Goal: Transaction & Acquisition: Obtain resource

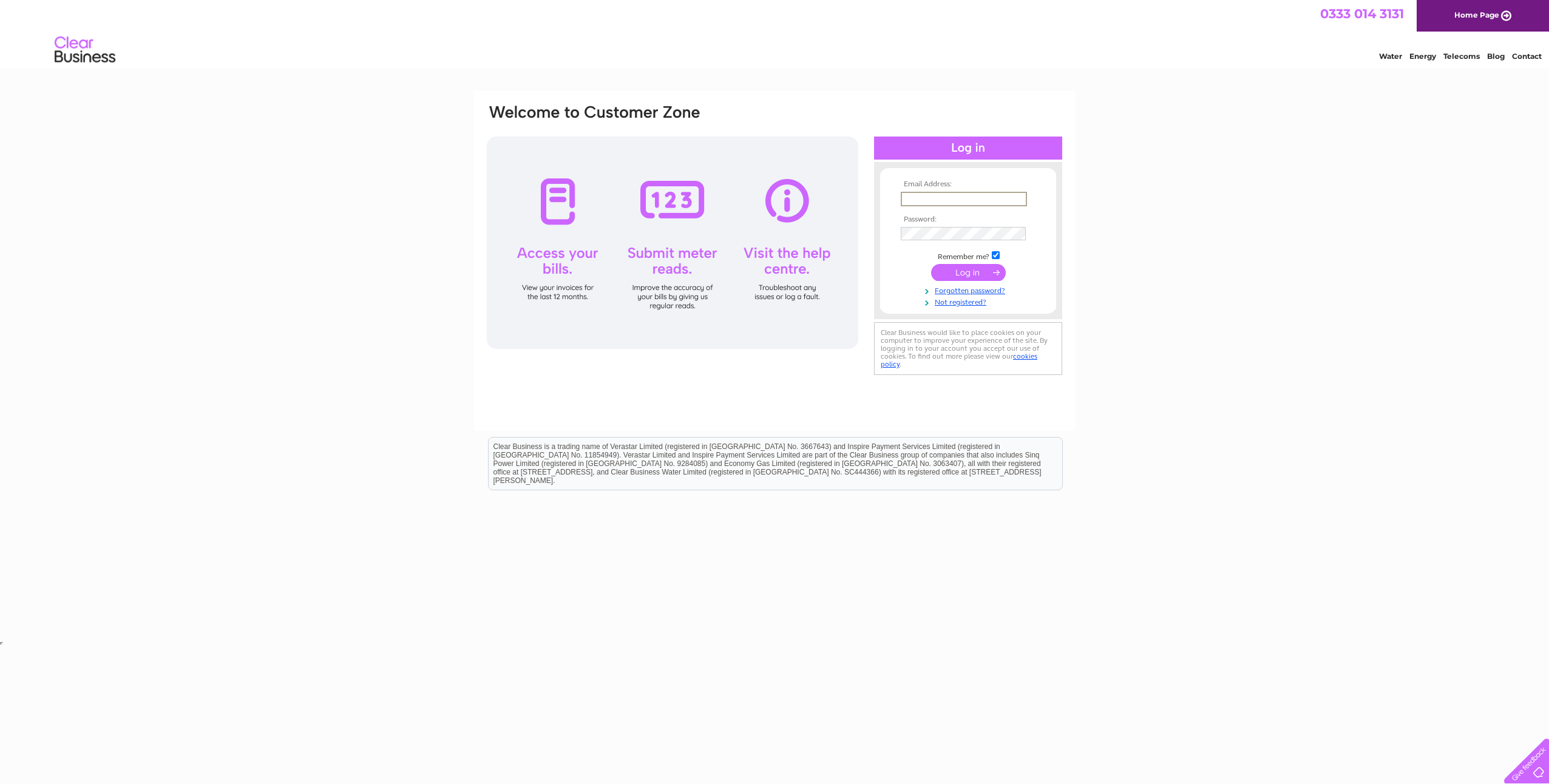
click at [949, 198] on input "text" at bounding box center [964, 199] width 126 height 15
type input "vgaal@nusconsulting.co.uk"
click at [971, 267] on input "submit" at bounding box center [968, 272] width 75 height 17
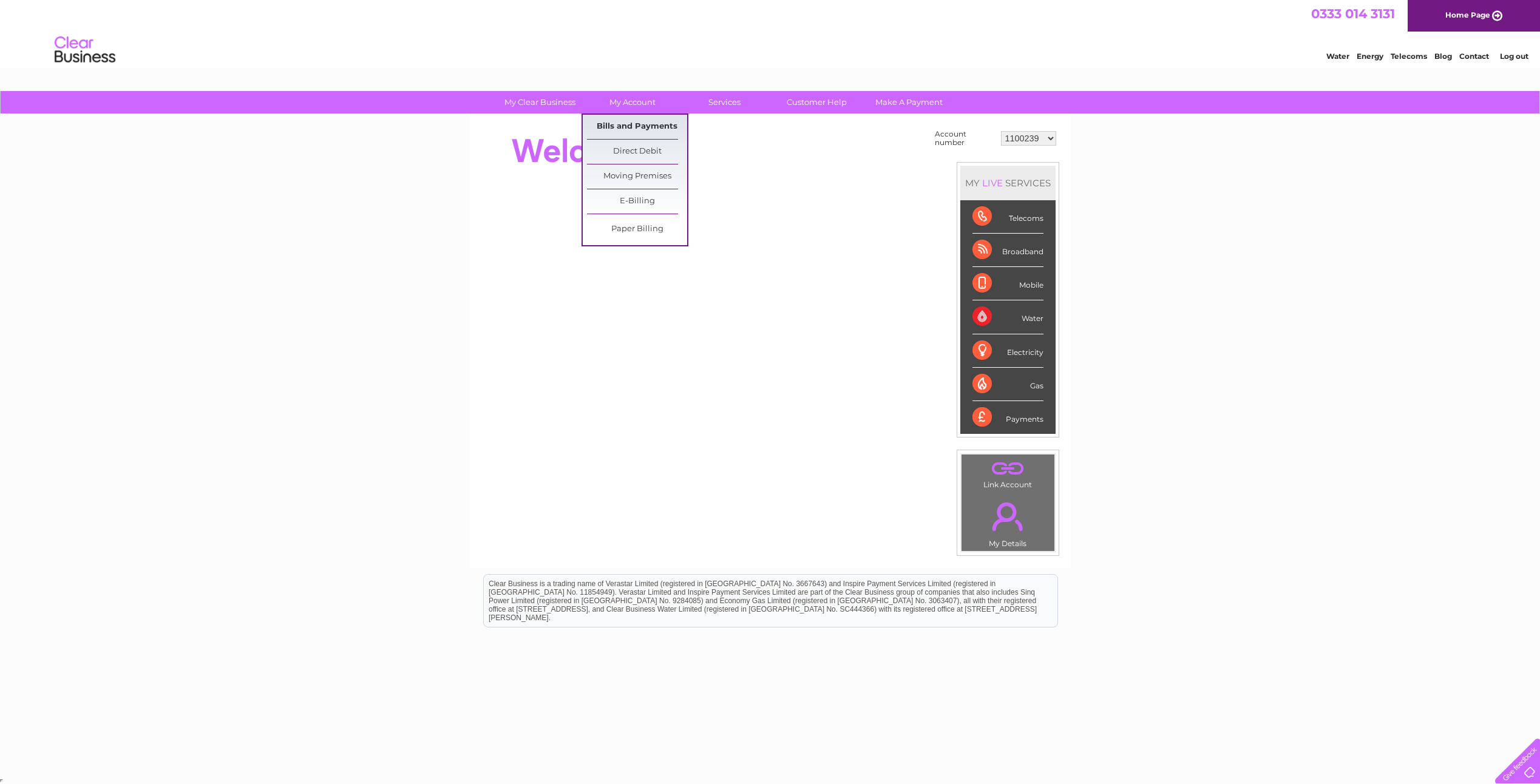
click at [641, 124] on link "Bills and Payments" at bounding box center [637, 127] width 100 height 24
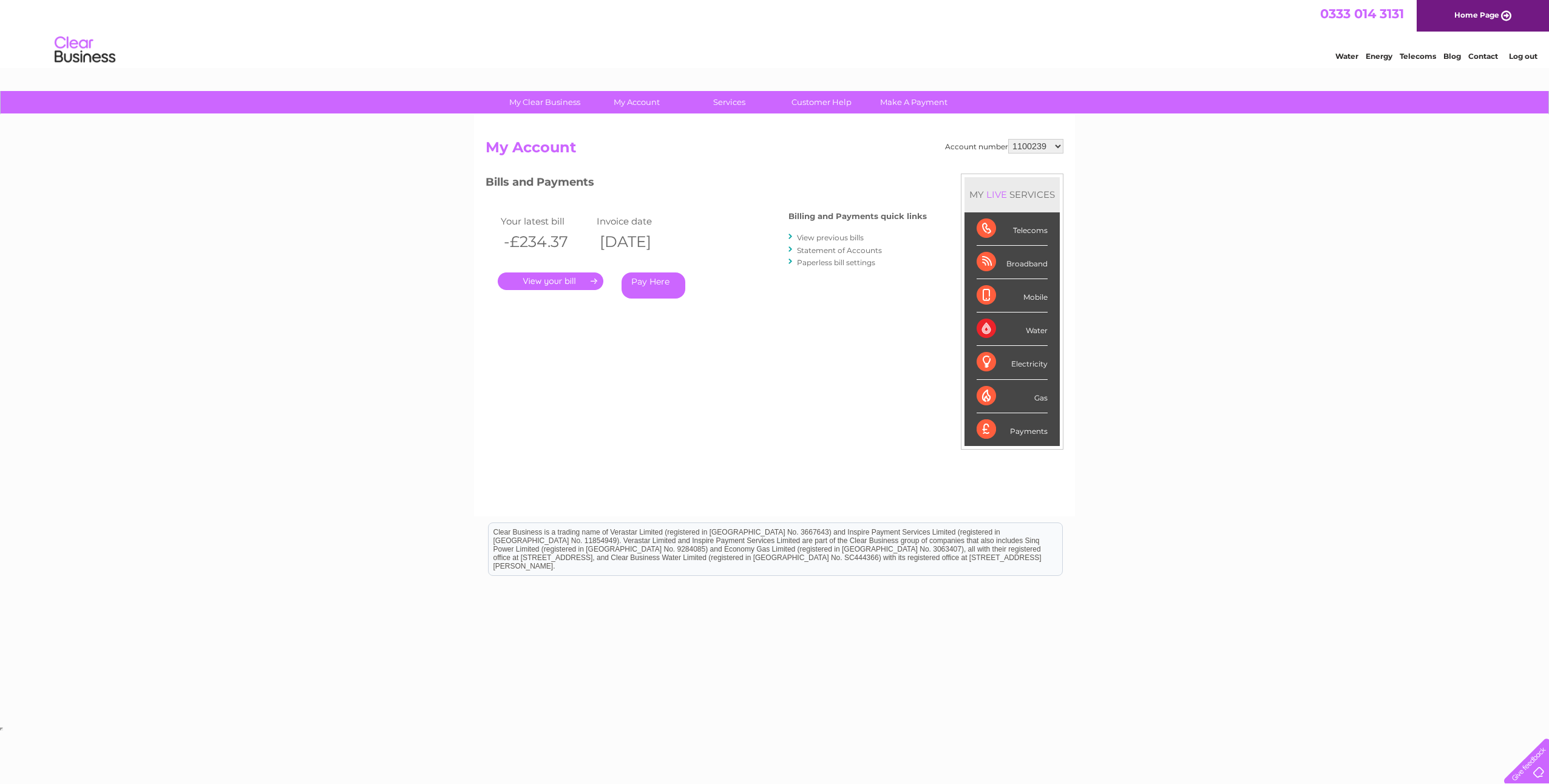
click at [576, 282] on link "." at bounding box center [550, 281] width 106 height 18
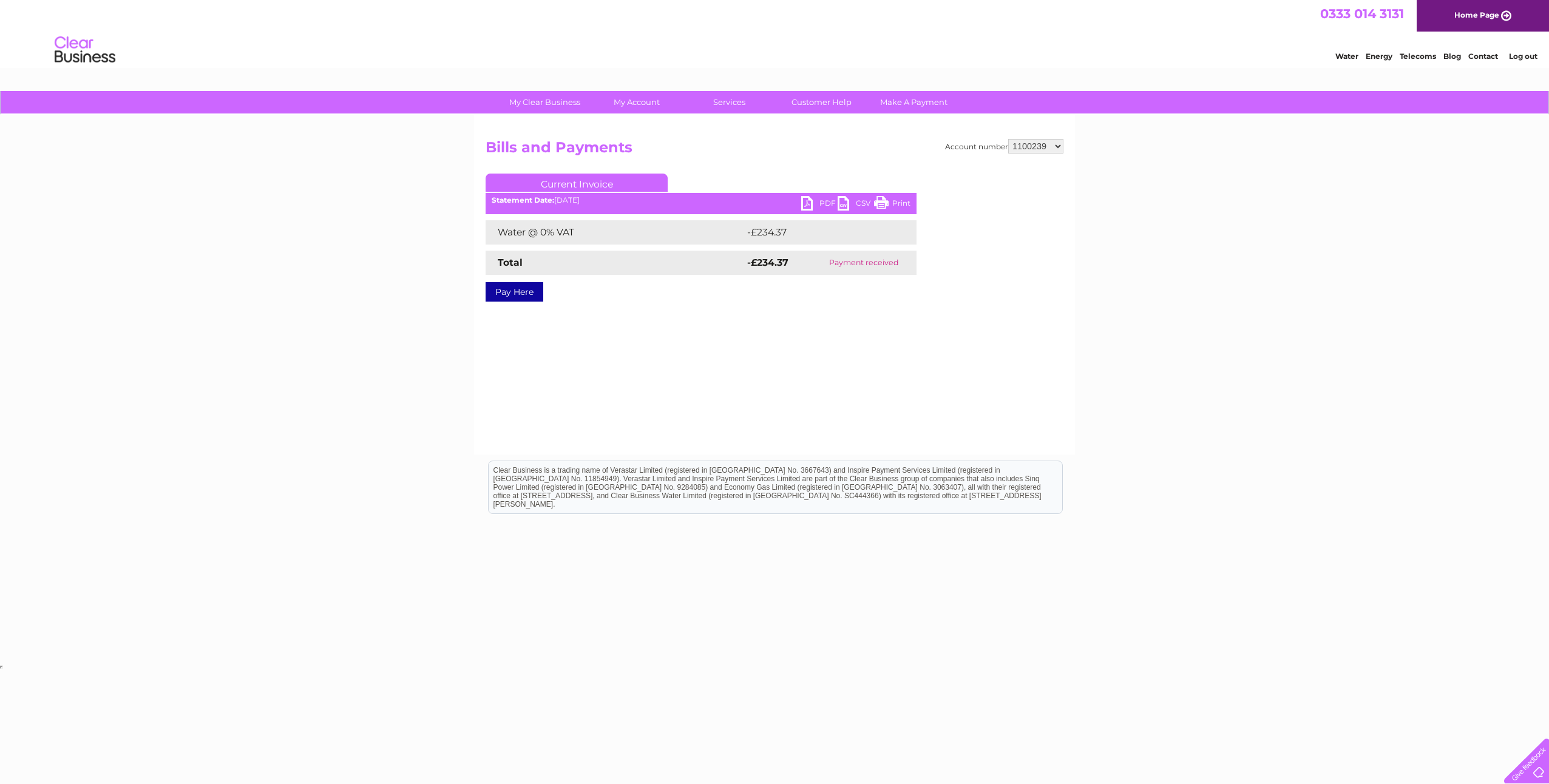
click at [823, 197] on link "PDF" at bounding box center [820, 204] width 37 height 18
click at [1049, 145] on select "1100239 30280827 30284276 30286940 30287957 30298651 30298652 30298653 30298654…" at bounding box center [1035, 146] width 55 height 15
select select "30280827"
click at [1008, 139] on select "1100239 30280827 30284276 30286940 30287957 30298651 30298652 30298653 30298654…" at bounding box center [1035, 146] width 55 height 15
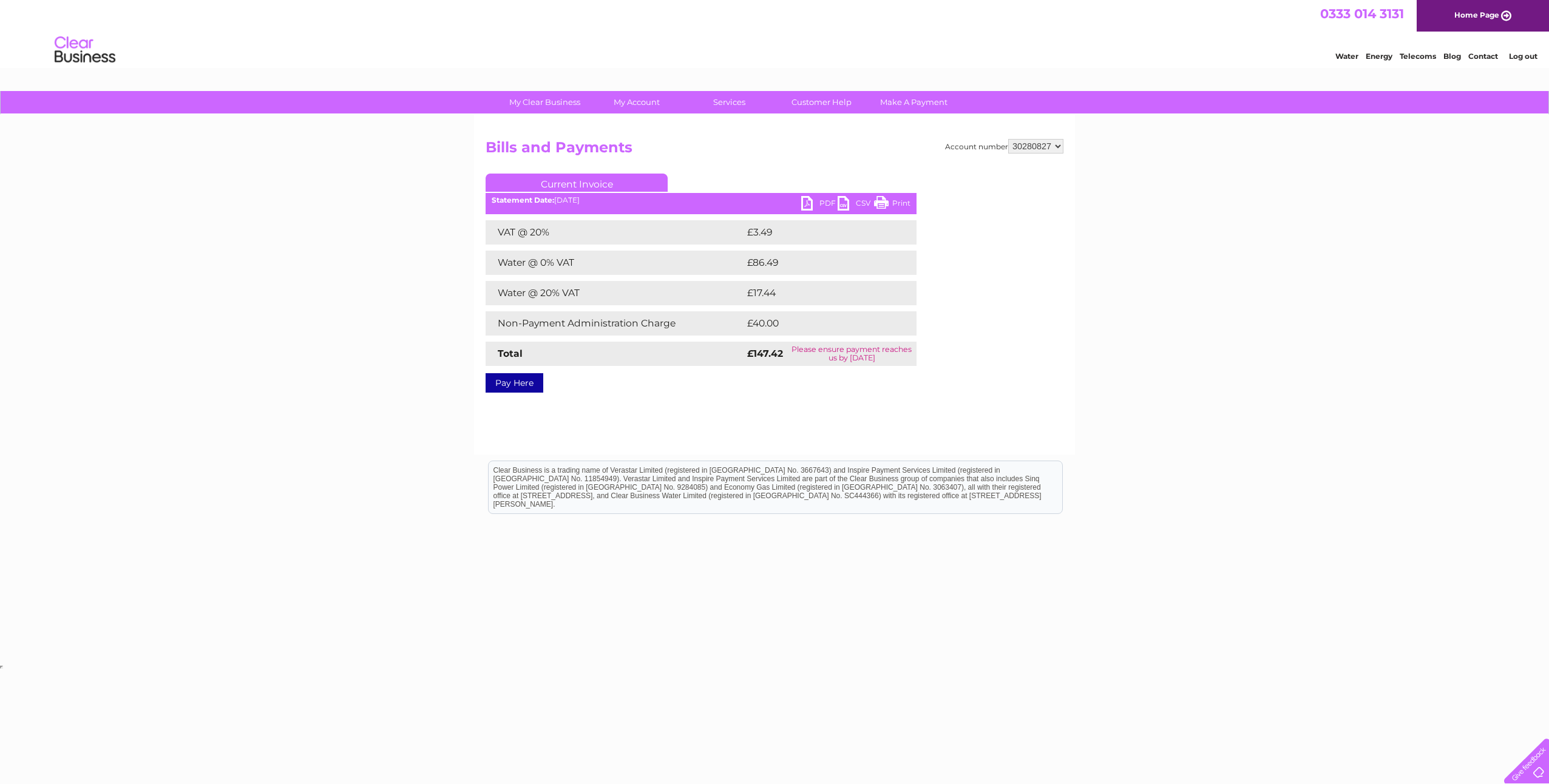
click at [824, 202] on link "PDF" at bounding box center [820, 204] width 37 height 18
click at [1055, 146] on select "1100239 30280827 30284276 30286940 30287957 30298651 30298652 30298653 30298654…" at bounding box center [1035, 146] width 55 height 15
select select "30284276"
click at [1008, 139] on select "1100239 30280827 30284276 30286940 30287957 30298651 30298652 30298653 30298654…" at bounding box center [1035, 146] width 55 height 15
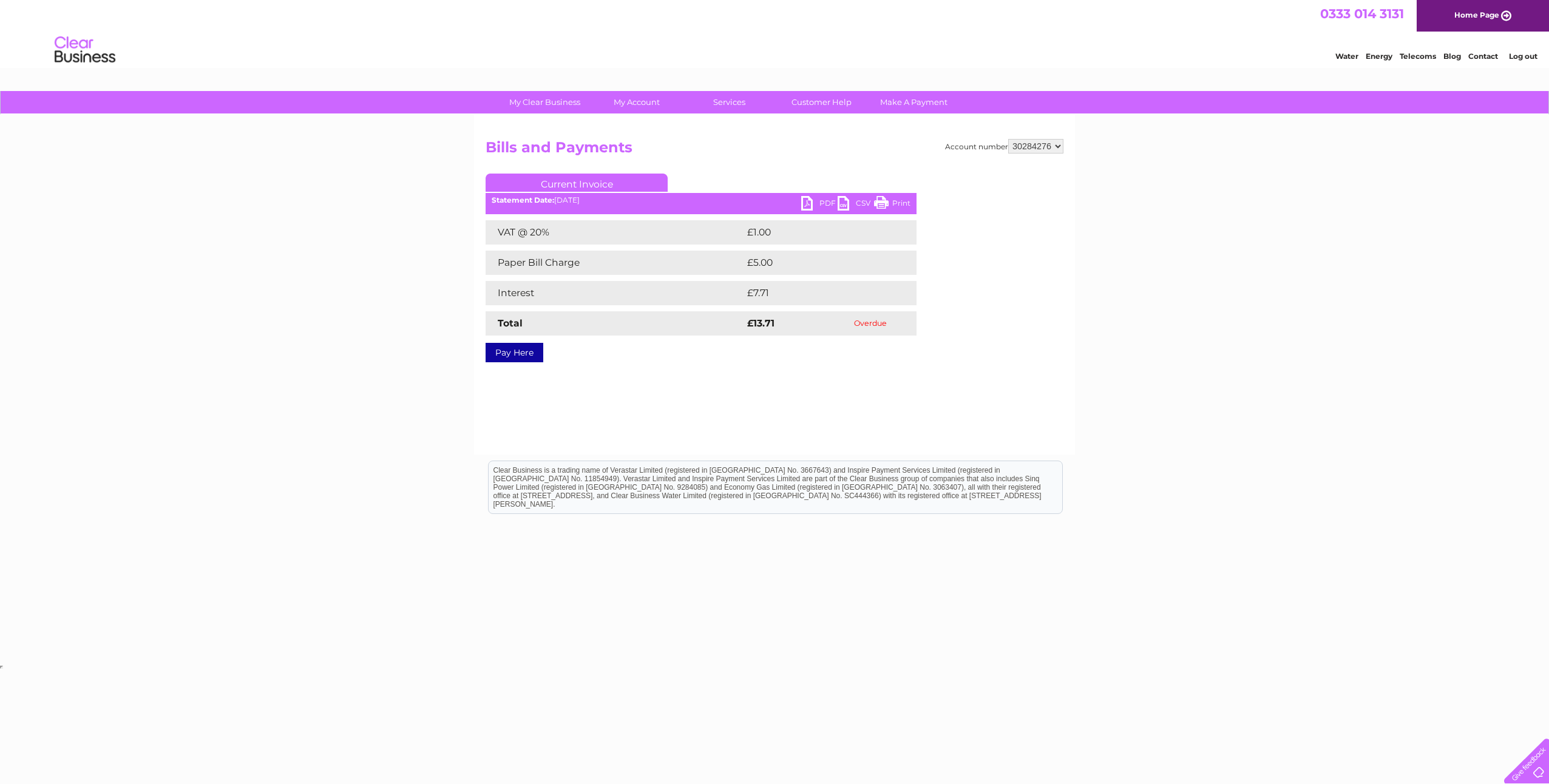
click at [1039, 148] on select "1100239 30280827 30284276 30286940 30287957 30298651 30298652 30298653 30298654…" at bounding box center [1035, 146] width 55 height 15
select select "30286940"
click at [1008, 139] on select "1100239 30280827 30284276 30286940 30287957 30298651 30298652 30298653 30298654…" at bounding box center [1035, 146] width 55 height 15
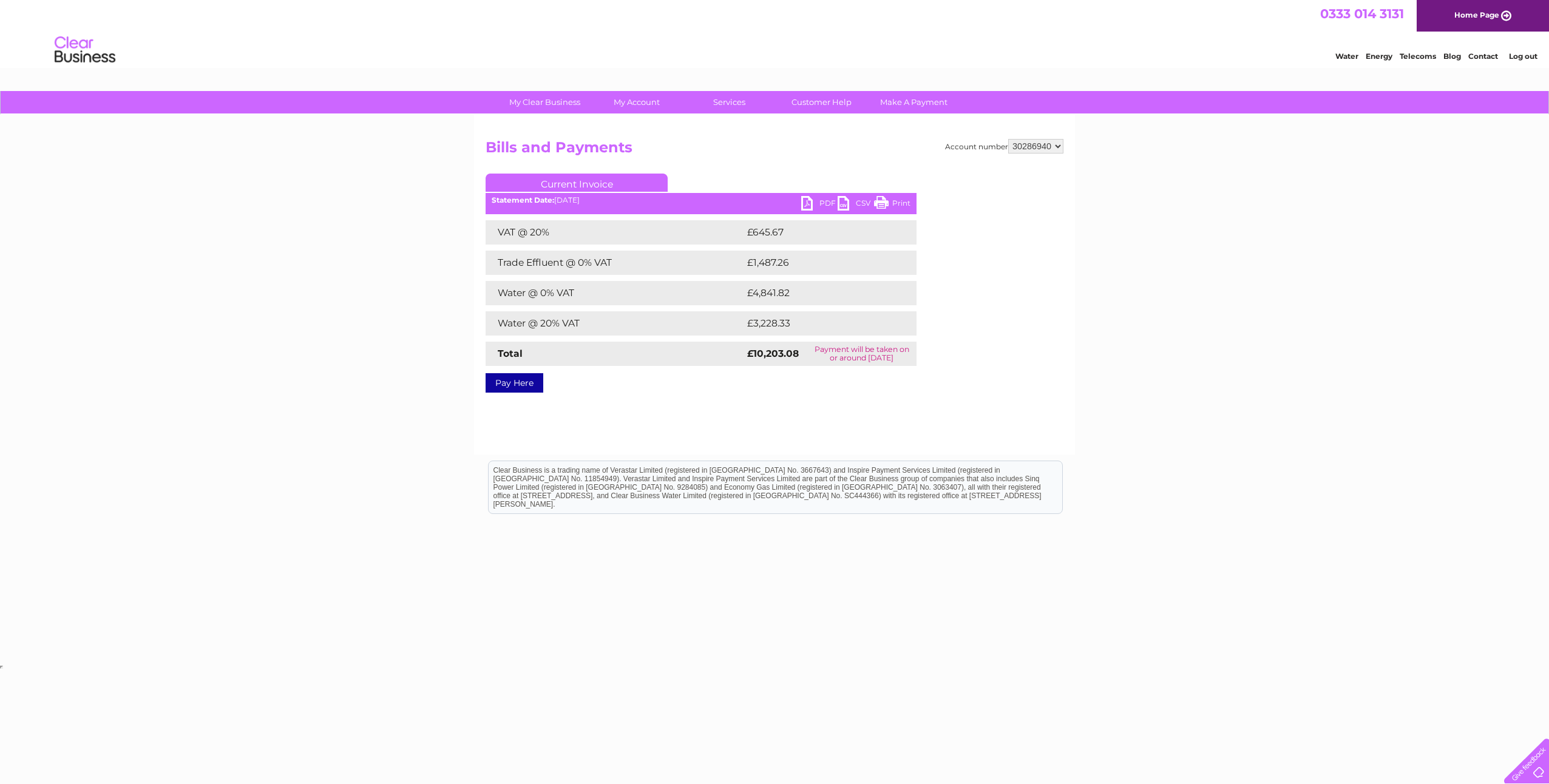
click at [828, 199] on link "PDF" at bounding box center [820, 204] width 37 height 18
click at [1059, 147] on select "1100239 30280827 30284276 30286940 30287957 30298651 30298652 30298653 30298654…" at bounding box center [1035, 146] width 55 height 15
select select "30287957"
click at [1008, 139] on select "1100239 30280827 30284276 30286940 30287957 30298651 30298652 30298653 30298654…" at bounding box center [1035, 146] width 55 height 15
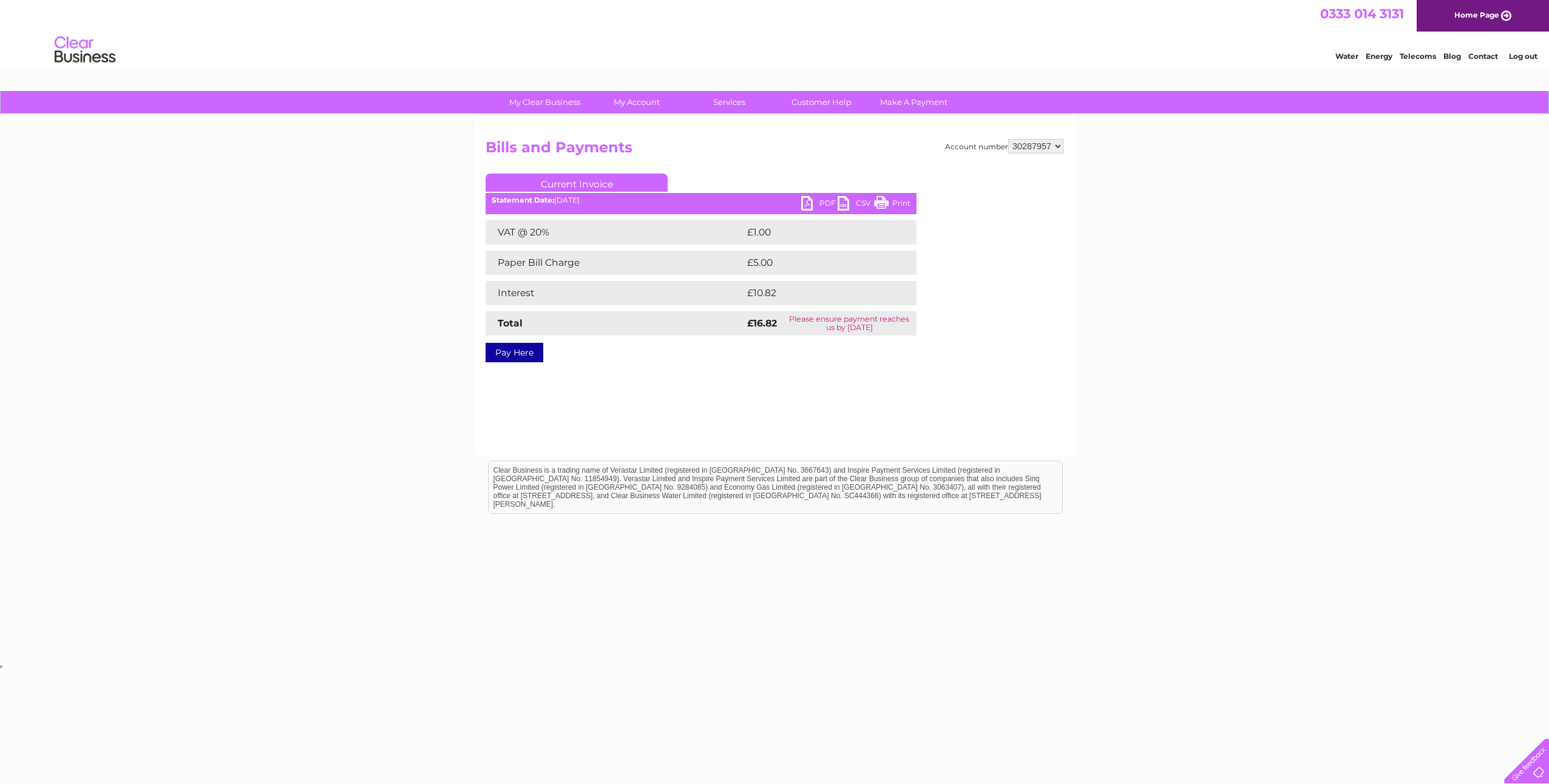
click at [823, 201] on link "PDF" at bounding box center [820, 204] width 37 height 18
click at [1055, 147] on select "1100239 30280827 30284276 30286940 30287957 30298651 30298652 30298653 30298654…" at bounding box center [1035, 146] width 55 height 15
select select "30298651"
click at [1008, 139] on select "1100239 30280827 30284276 30286940 30287957 30298651 30298652 30298653 30298654…" at bounding box center [1035, 146] width 55 height 15
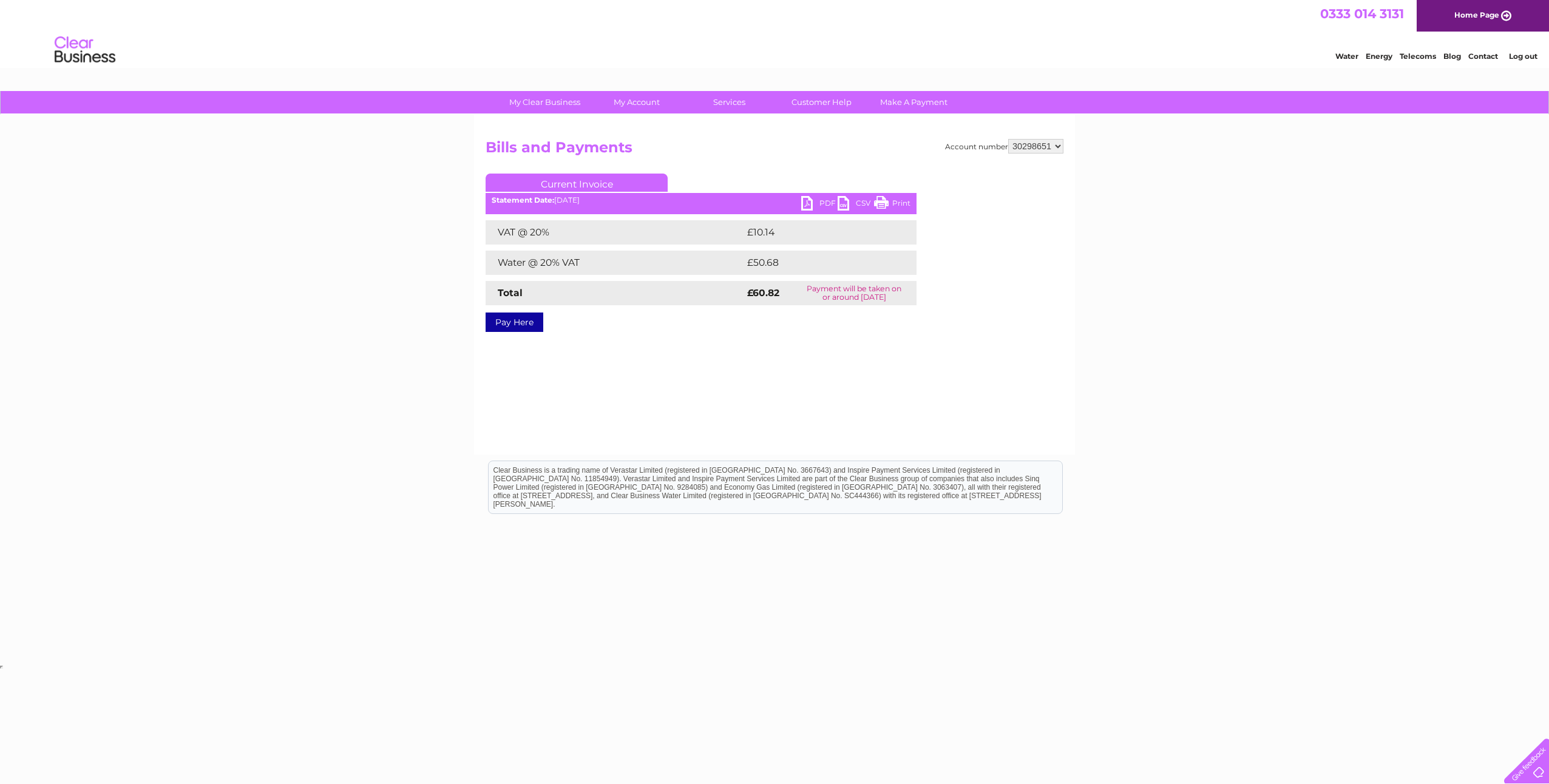
click at [821, 199] on link "PDF" at bounding box center [820, 204] width 37 height 18
click at [1057, 148] on select "1100239 30280827 30284276 30286940 30287957 30298651 30298652 30298653 30298654…" at bounding box center [1035, 146] width 55 height 15
select select "30298652"
click at [1008, 139] on select "1100239 30280827 30284276 30286940 30287957 30298651 30298652 30298653 30298654…" at bounding box center [1035, 146] width 55 height 15
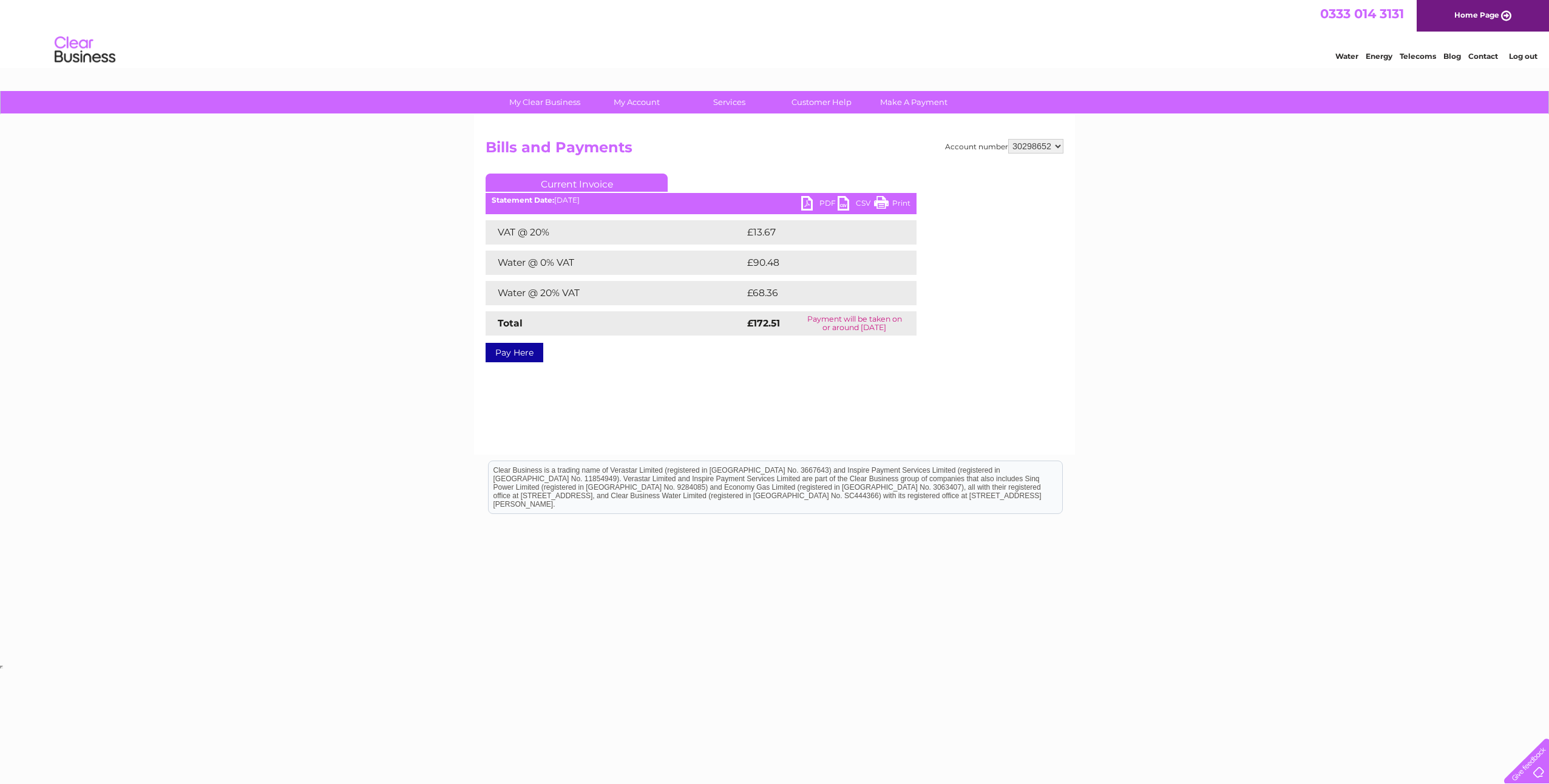
click at [822, 204] on link "PDF" at bounding box center [820, 204] width 37 height 18
click at [1036, 147] on select "1100239 30280827 30284276 30286940 30287957 30298651 30298652 30298653 30298654…" at bounding box center [1035, 146] width 55 height 15
select select "30298653"
click at [1008, 139] on select "1100239 30280827 30284276 30286940 30287957 30298651 30298652 30298653 30298654…" at bounding box center [1035, 146] width 55 height 15
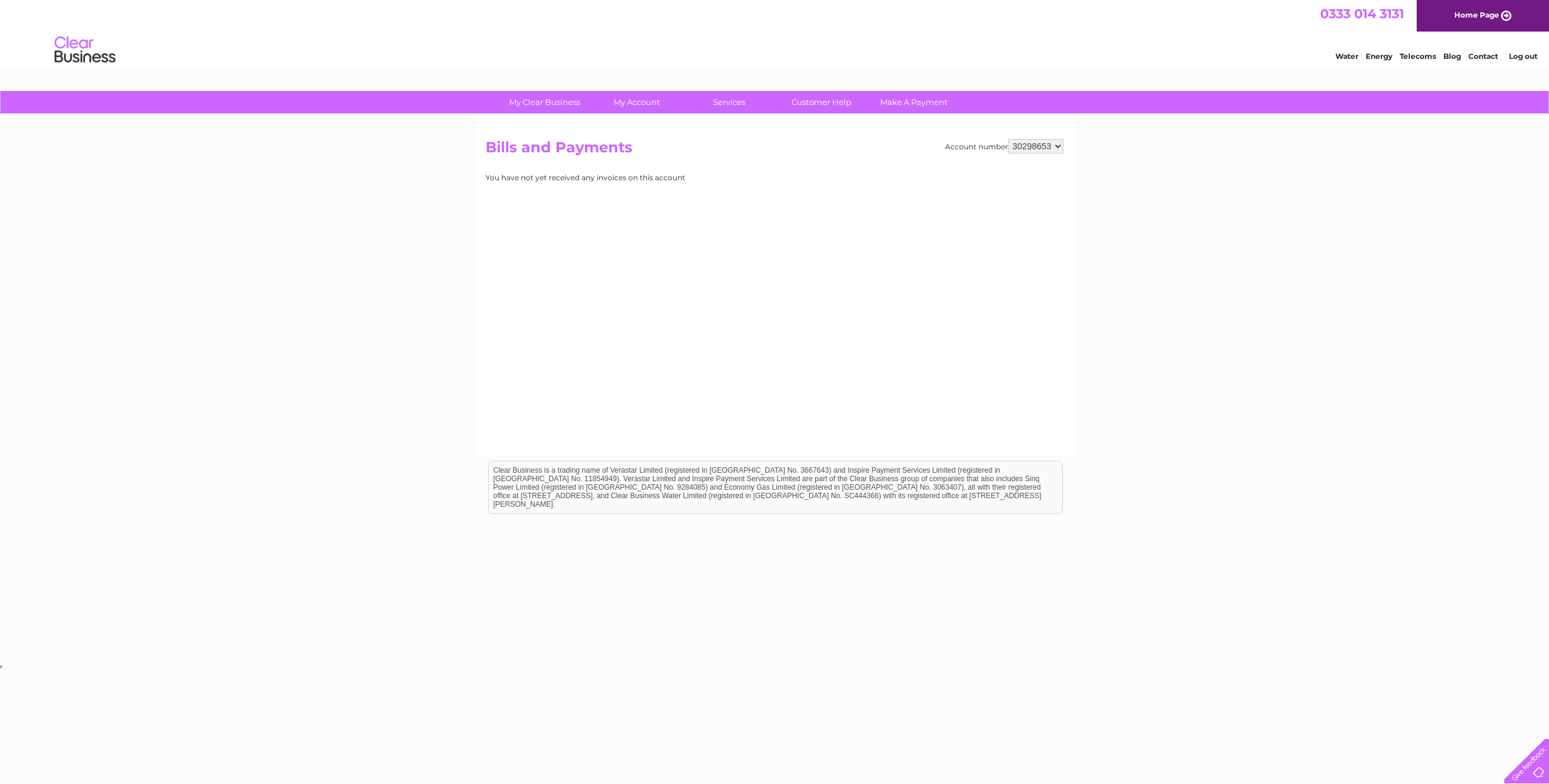
click at [1055, 149] on select "1100239 30280827 30284276 30286940 30287957 30298651 30298652 30298653 30298654…" at bounding box center [1035, 146] width 55 height 15
select select "30298654"
click at [1008, 139] on select "1100239 30280827 30284276 30286940 30287957 30298651 30298652 30298653 30298654…" at bounding box center [1035, 146] width 55 height 15
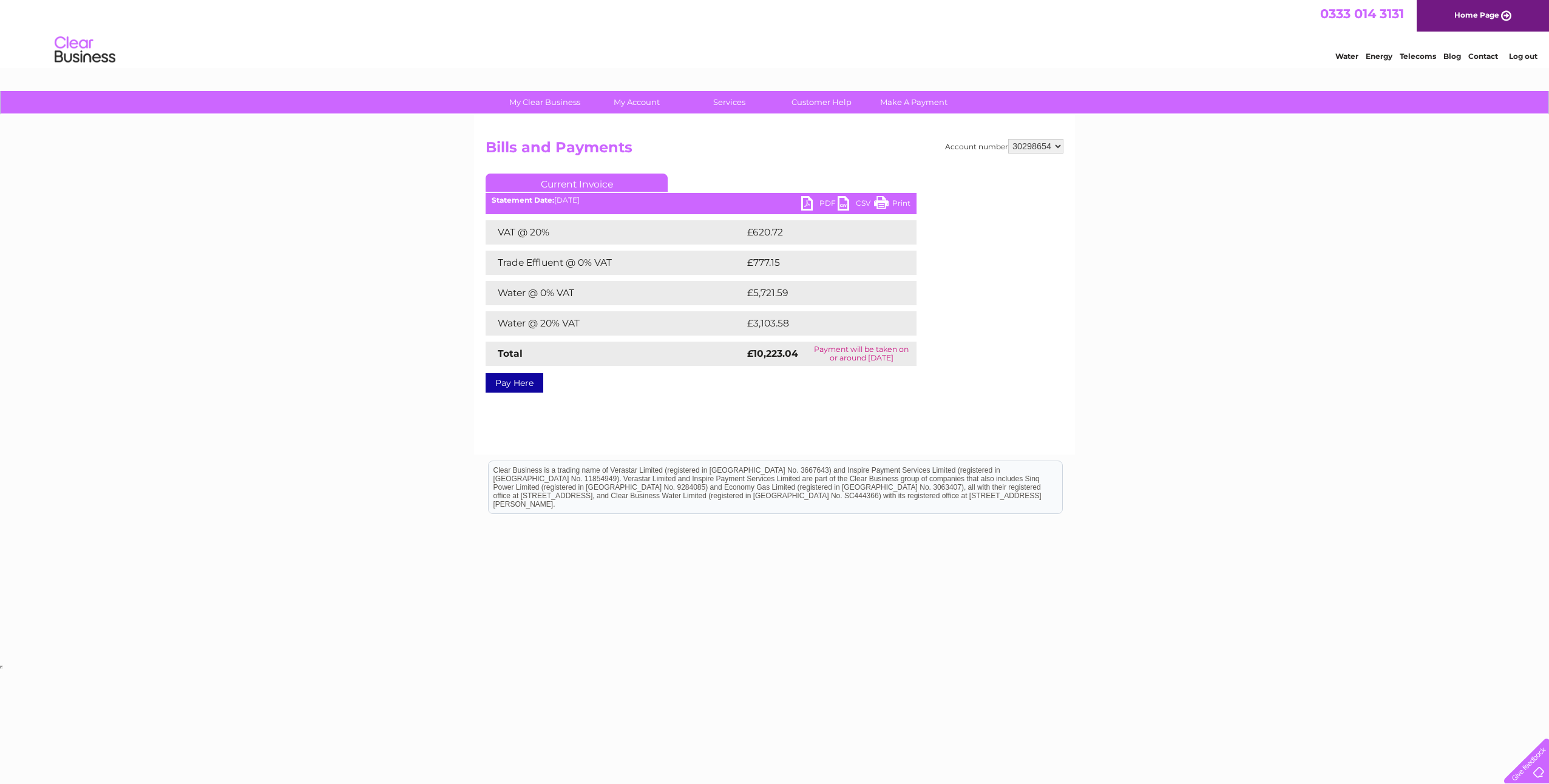
click at [825, 204] on link "PDF" at bounding box center [820, 204] width 37 height 18
click at [1050, 147] on select "1100239 30280827 30284276 30286940 30287957 30298651 30298652 30298653 30298654…" at bounding box center [1035, 146] width 55 height 15
select select "30298655"
click at [1008, 139] on select "1100239 30280827 30284276 30286940 30287957 30298651 30298652 30298653 30298654…" at bounding box center [1035, 146] width 55 height 15
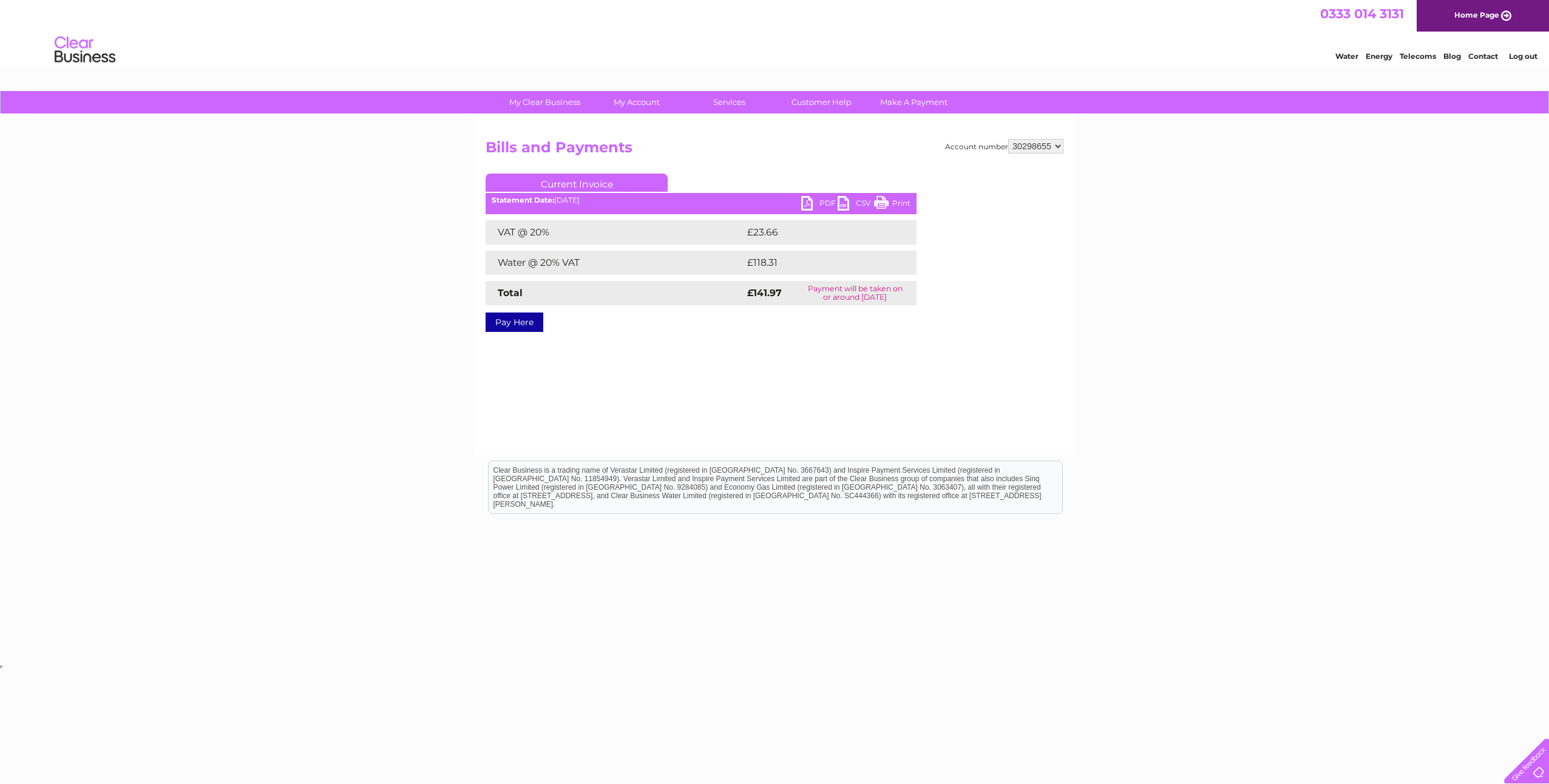
click at [820, 202] on link "PDF" at bounding box center [820, 204] width 37 height 18
click at [1056, 147] on select "1100239 30280827 30284276 30286940 30287957 30298651 30298652 30298653 30298654…" at bounding box center [1035, 146] width 55 height 15
select select "30298656"
click at [1008, 139] on select "1100239 30280827 30284276 30286940 30287957 30298651 30298652 30298653 30298654…" at bounding box center [1035, 146] width 55 height 15
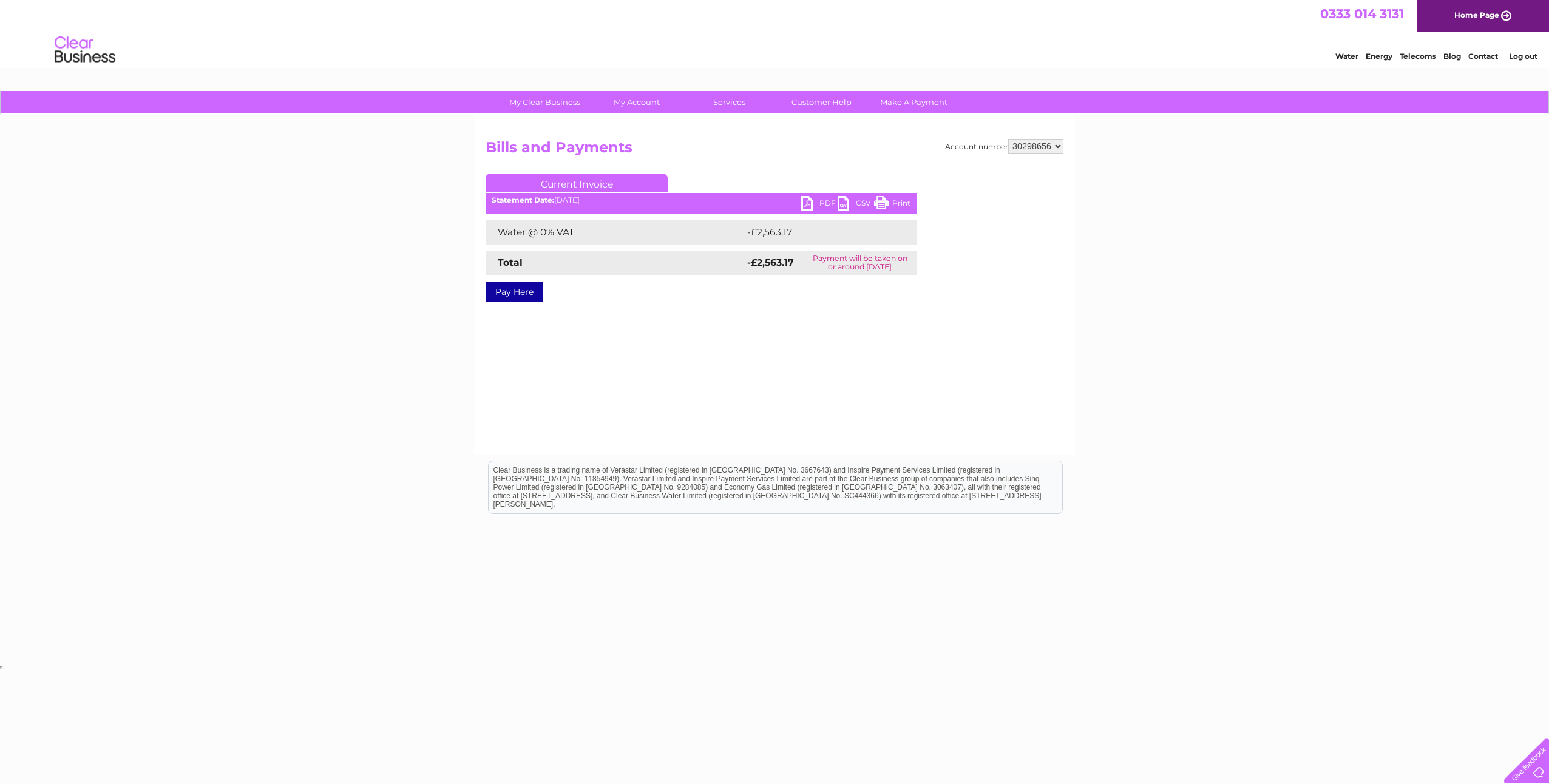
click at [822, 204] on link "PDF" at bounding box center [820, 204] width 37 height 18
click at [1060, 145] on select "1100239 30280827 30284276 30286940 30287957 30298651 30298652 30298653 30298654…" at bounding box center [1035, 146] width 55 height 15
select select "30298658"
click at [1008, 139] on select "1100239 30280827 30284276 30286940 30287957 30298651 30298652 30298653 30298654…" at bounding box center [1035, 146] width 55 height 15
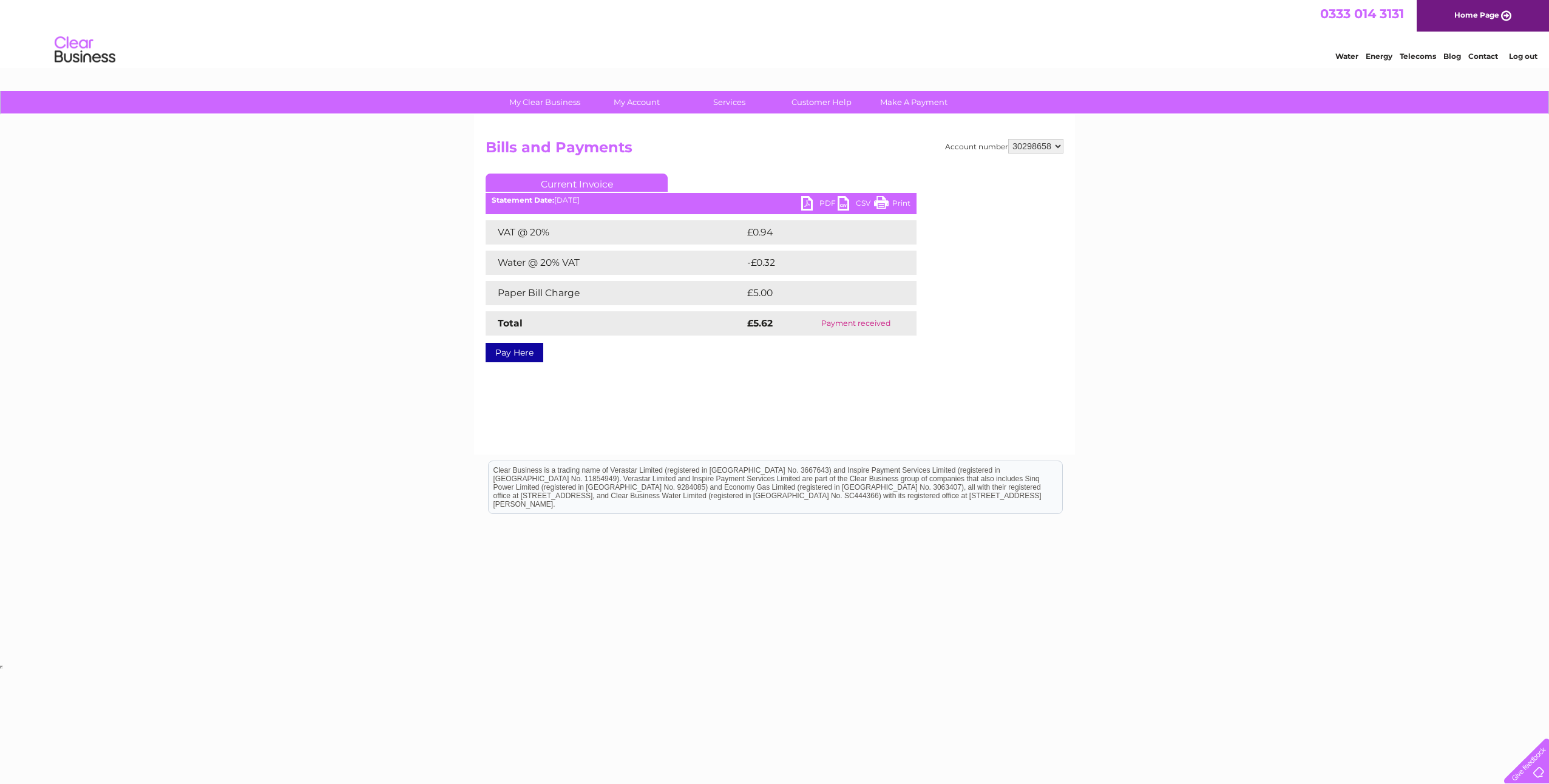
click at [1040, 145] on select "1100239 30280827 30284276 30286940 30287957 30298651 30298652 30298653 30298654…" at bounding box center [1035, 146] width 55 height 15
select select "30298659"
click at [1008, 139] on select "1100239 30280827 30284276 30286940 30287957 30298651 30298652 30298653 30298654…" at bounding box center [1035, 146] width 55 height 15
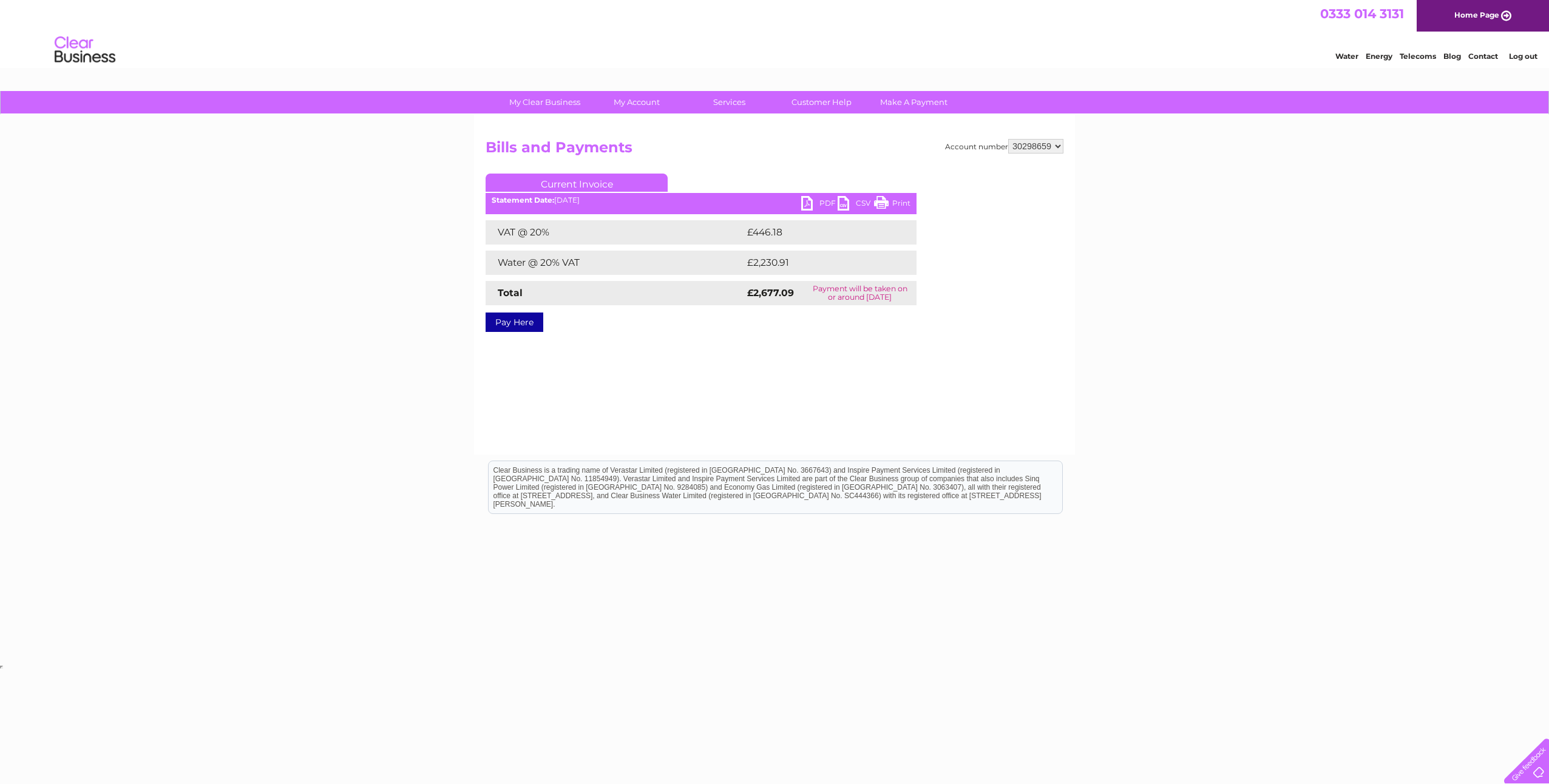
click at [826, 202] on link "PDF" at bounding box center [820, 204] width 37 height 18
click at [1050, 151] on select "1100239 30280827 30284276 30286940 30287957 30298651 30298652 30298653 30298654…" at bounding box center [1035, 146] width 55 height 15
select select "30301947"
click at [1008, 139] on select "1100239 30280827 30284276 30286940 30287957 30298651 30298652 30298653 30298654…" at bounding box center [1035, 146] width 55 height 15
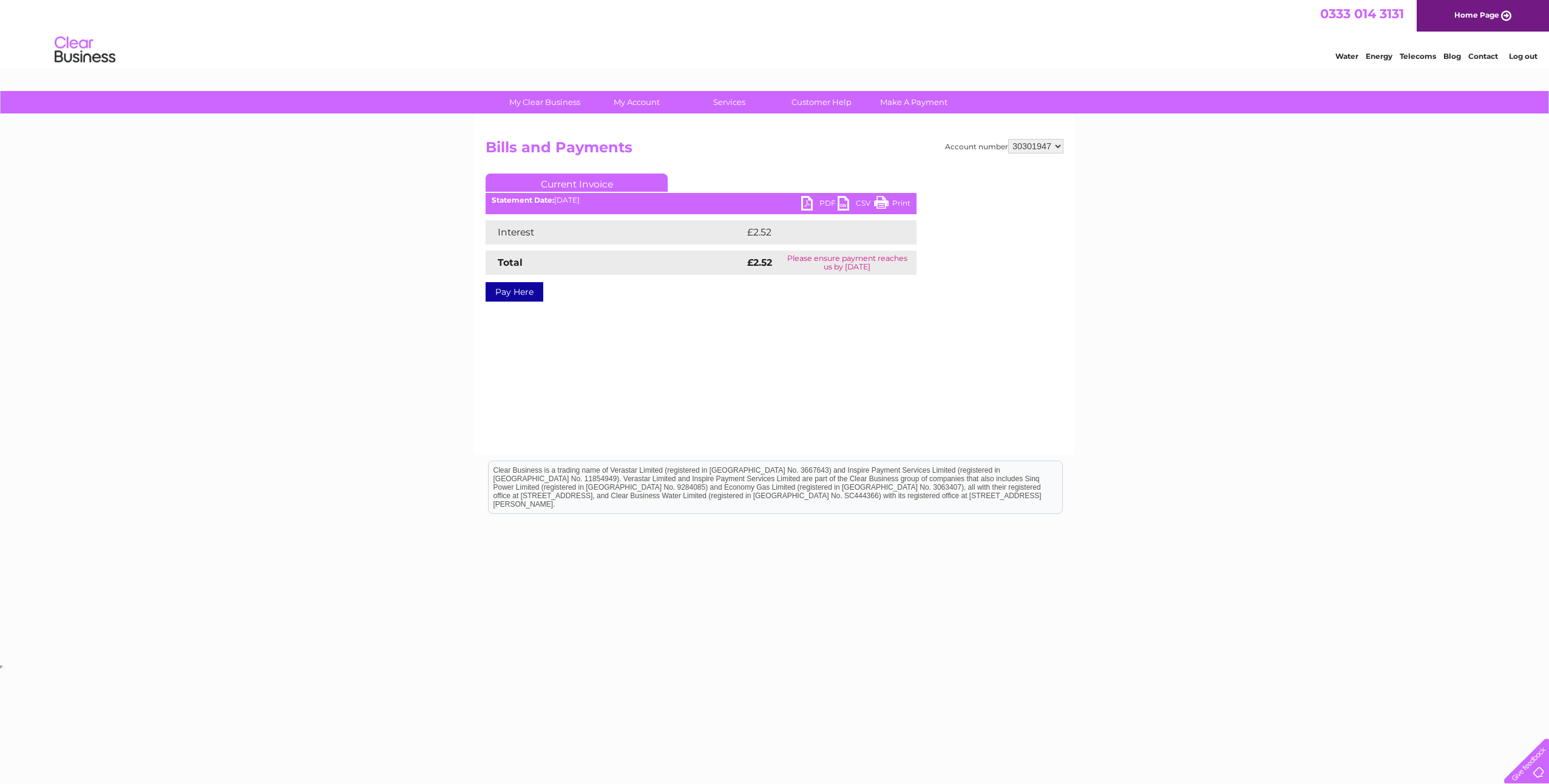
click at [825, 200] on link "PDF" at bounding box center [820, 204] width 37 height 18
click at [1053, 149] on select "1100239 30280827 30284276 30286940 30287957 30298651 30298652 30298653 30298654…" at bounding box center [1035, 146] width 55 height 15
select select "30303066"
click at [1008, 139] on select "1100239 30280827 30284276 30286940 30287957 30298651 30298652 30298653 30298654…" at bounding box center [1035, 146] width 55 height 15
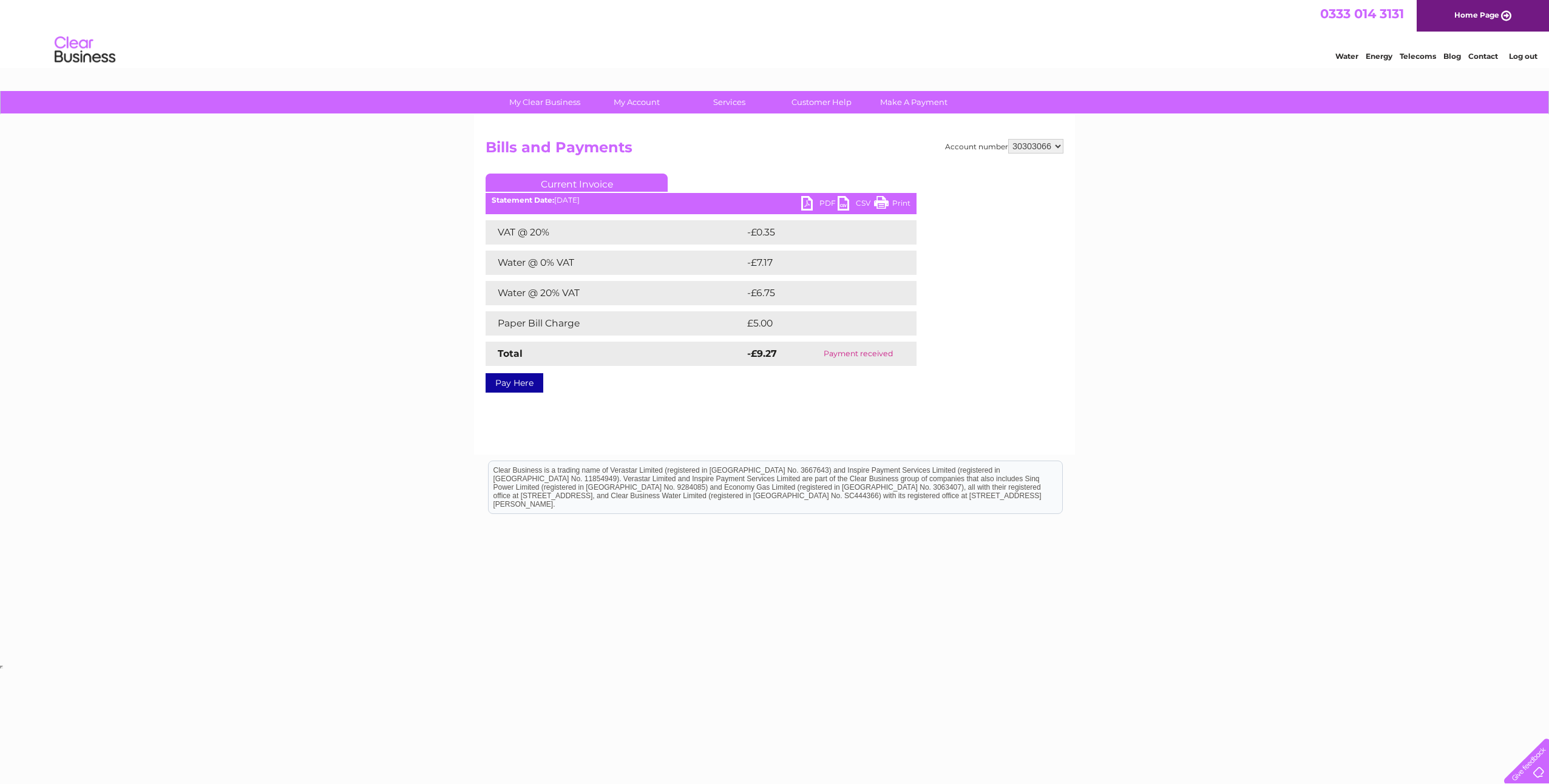
click at [1047, 148] on select "1100239 30280827 30284276 30286940 30287957 30298651 30298652 30298653 30298654…" at bounding box center [1035, 146] width 55 height 15
select select "30304071"
click at [1008, 139] on select "1100239 30280827 30284276 30286940 30287957 30298651 30298652 30298653 30298654…" at bounding box center [1035, 146] width 55 height 15
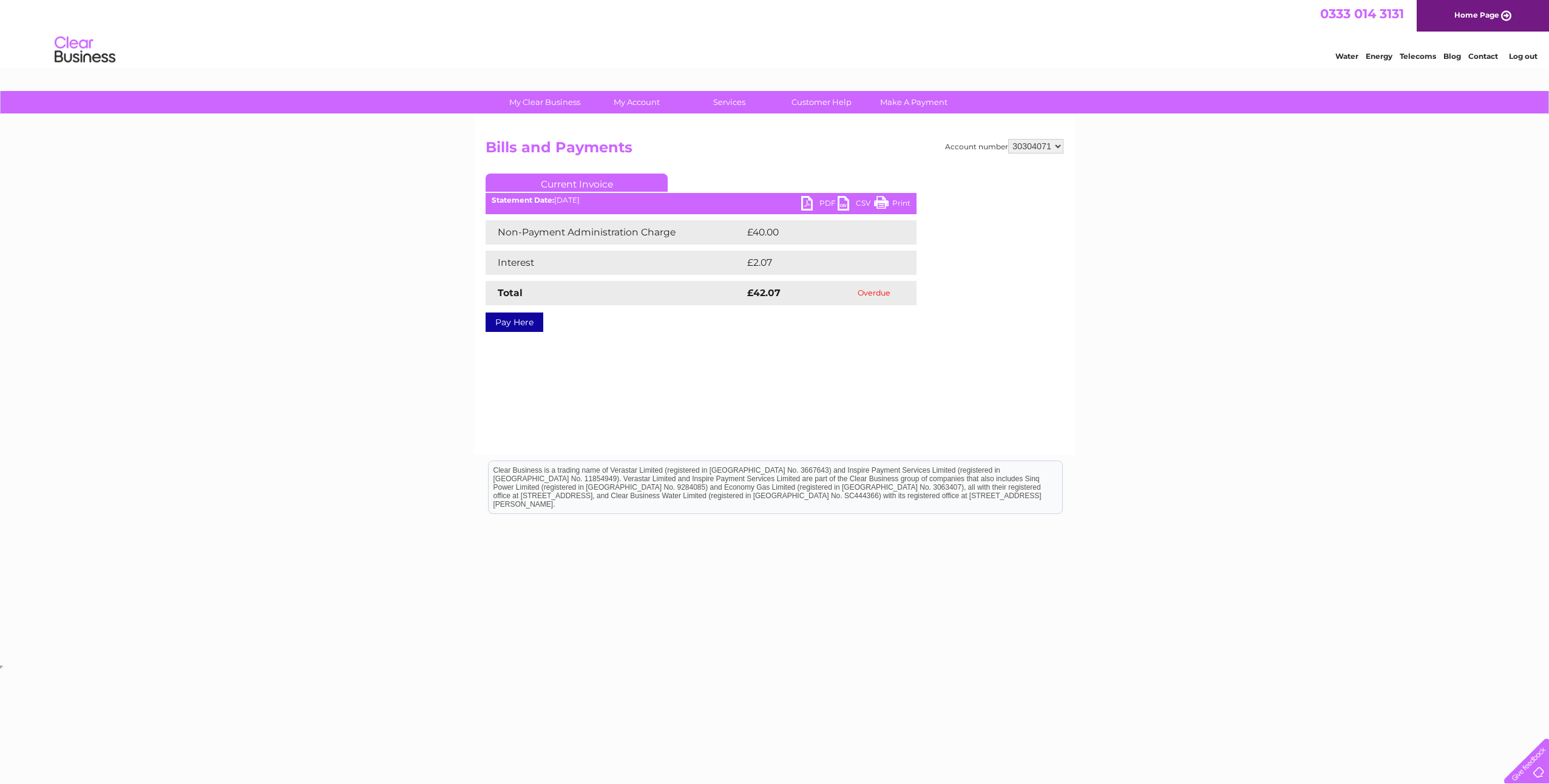
click at [1060, 148] on select "1100239 30280827 30284276 30286940 30287957 30298651 30298652 30298653 30298654…" at bounding box center [1035, 146] width 55 height 15
click at [1008, 139] on select "1100239 30280827 30284276 30286940 30287957 30298651 30298652 30298653 30298654…" at bounding box center [1035, 146] width 55 height 15
click at [1052, 148] on select "1100239 30280827 30284276 30286940 30287957 30298651 30298652 30298653 30298654…" at bounding box center [1035, 146] width 55 height 15
select select "30308655"
click at [1008, 139] on select "1100239 30280827 30284276 30286940 30287957 30298651 30298652 30298653 30298654…" at bounding box center [1035, 146] width 55 height 15
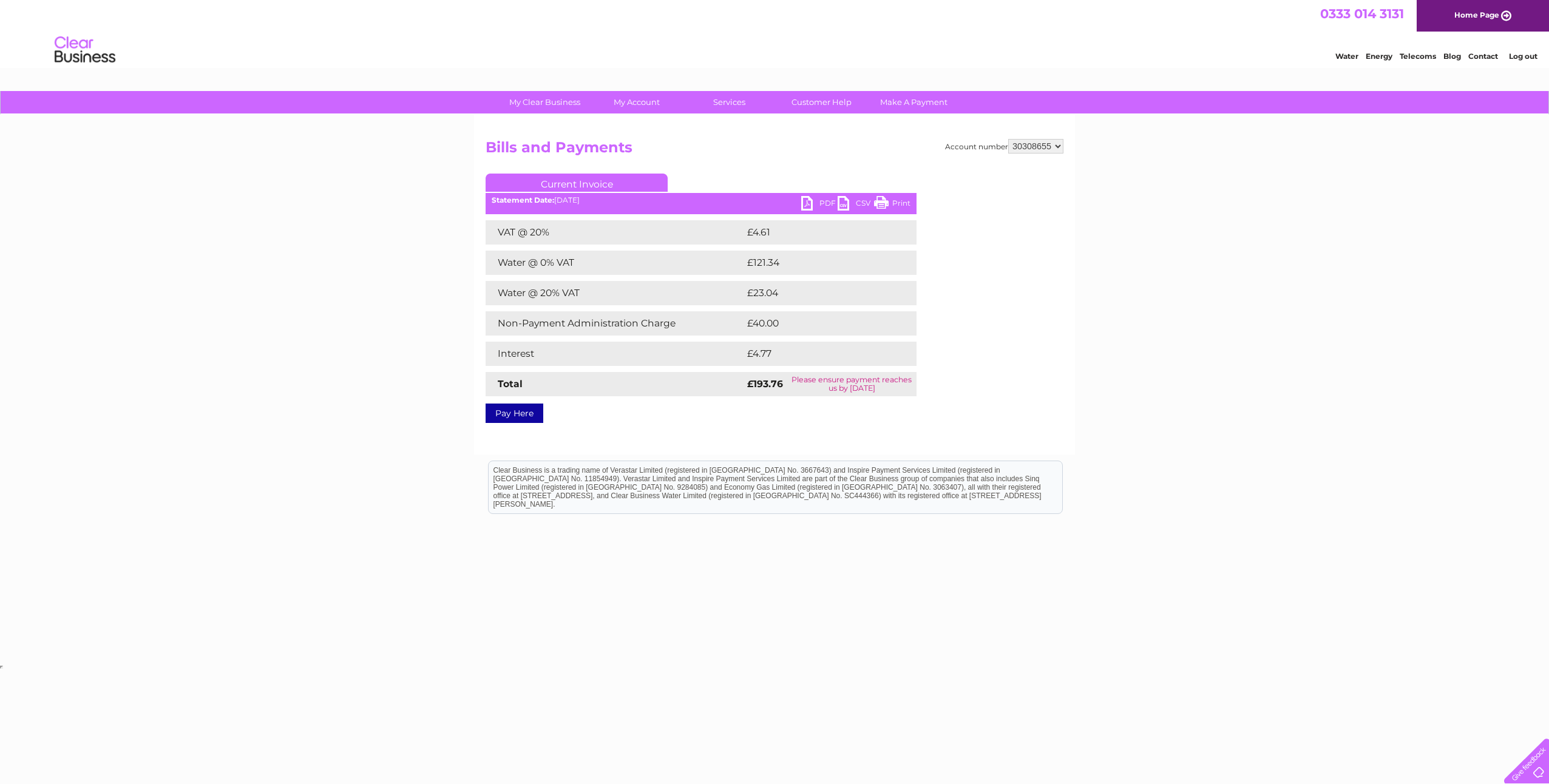
click at [830, 202] on link "PDF" at bounding box center [820, 204] width 37 height 18
click at [1037, 149] on select "1100239 30280827 30284276 30286940 30287957 30298651 30298652 30298653 30298654…" at bounding box center [1035, 146] width 55 height 15
select select "30309651"
click at [1008, 139] on select "1100239 30280827 30284276 30286940 30287957 30298651 30298652 30298653 30298654…" at bounding box center [1035, 146] width 55 height 15
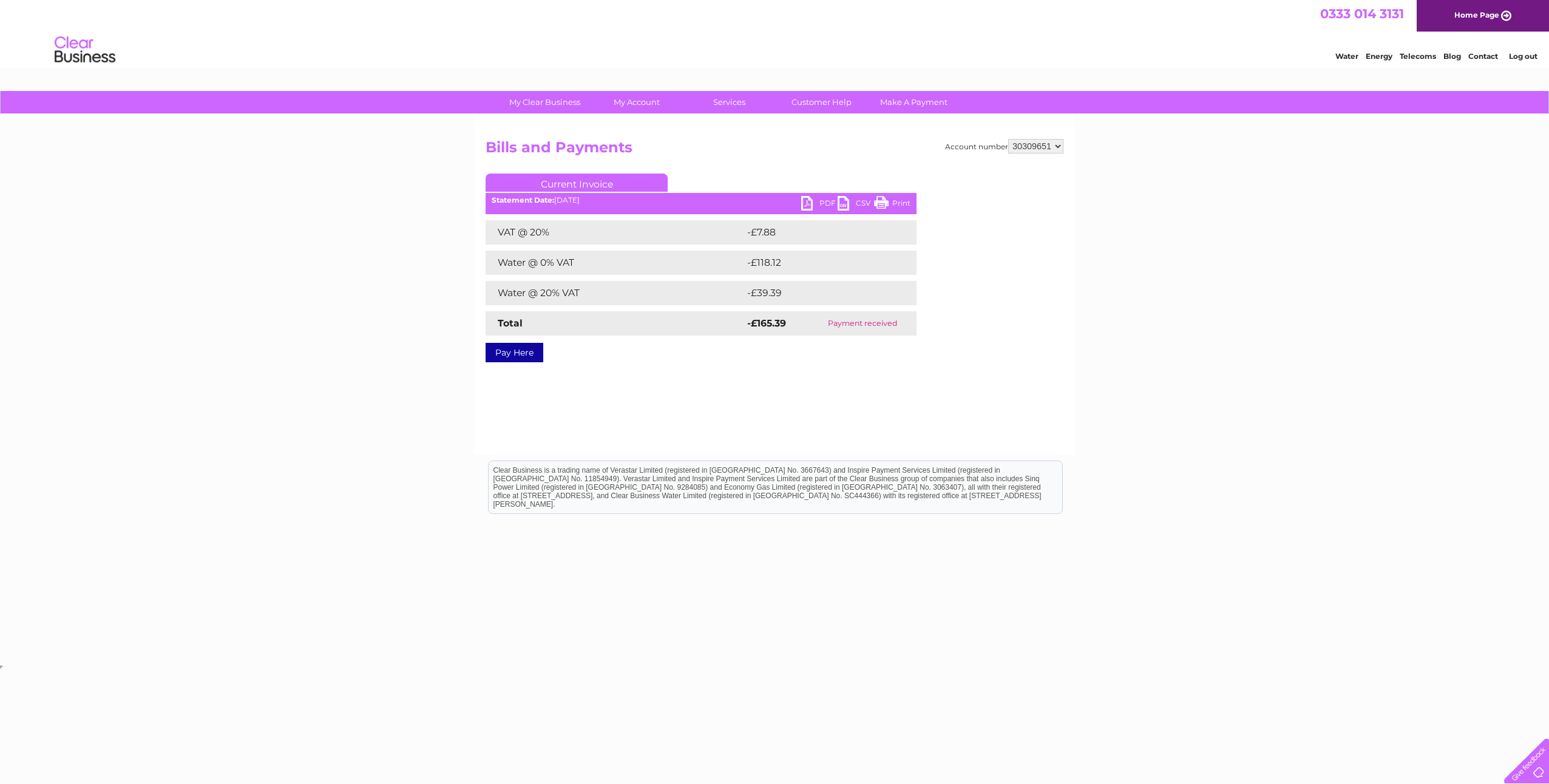
click at [1057, 149] on select "1100239 30280827 30284276 30286940 30287957 30298651 30298652 30298653 30298654…" at bounding box center [1035, 146] width 55 height 15
select select "30317620"
click at [1008, 139] on select "1100239 30280827 30284276 30286940 30287957 30298651 30298652 30298653 30298654…" at bounding box center [1035, 146] width 55 height 15
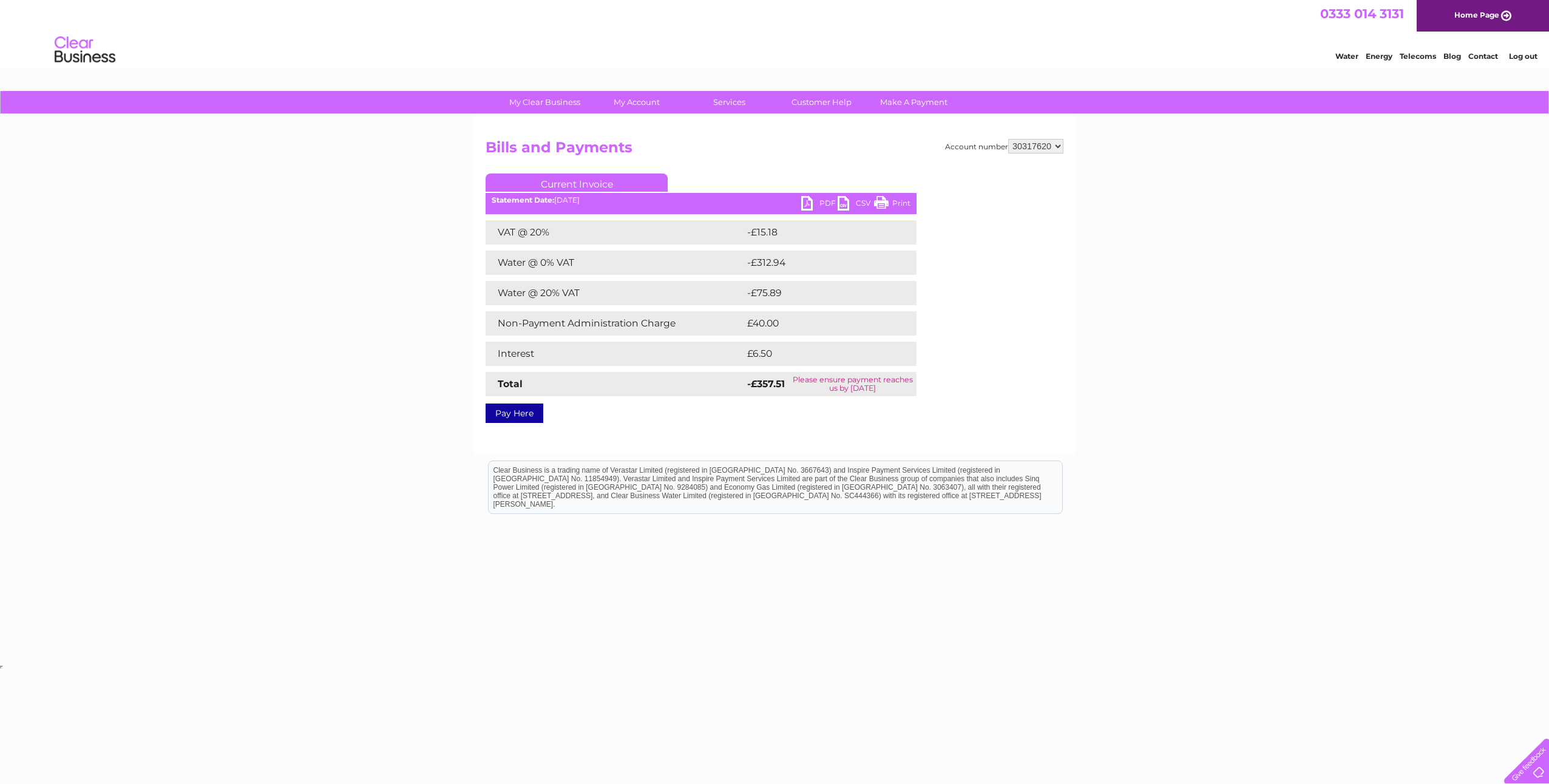
click at [825, 202] on link "PDF" at bounding box center [820, 204] width 37 height 18
click at [1519, 56] on link "Log out" at bounding box center [1523, 56] width 28 height 9
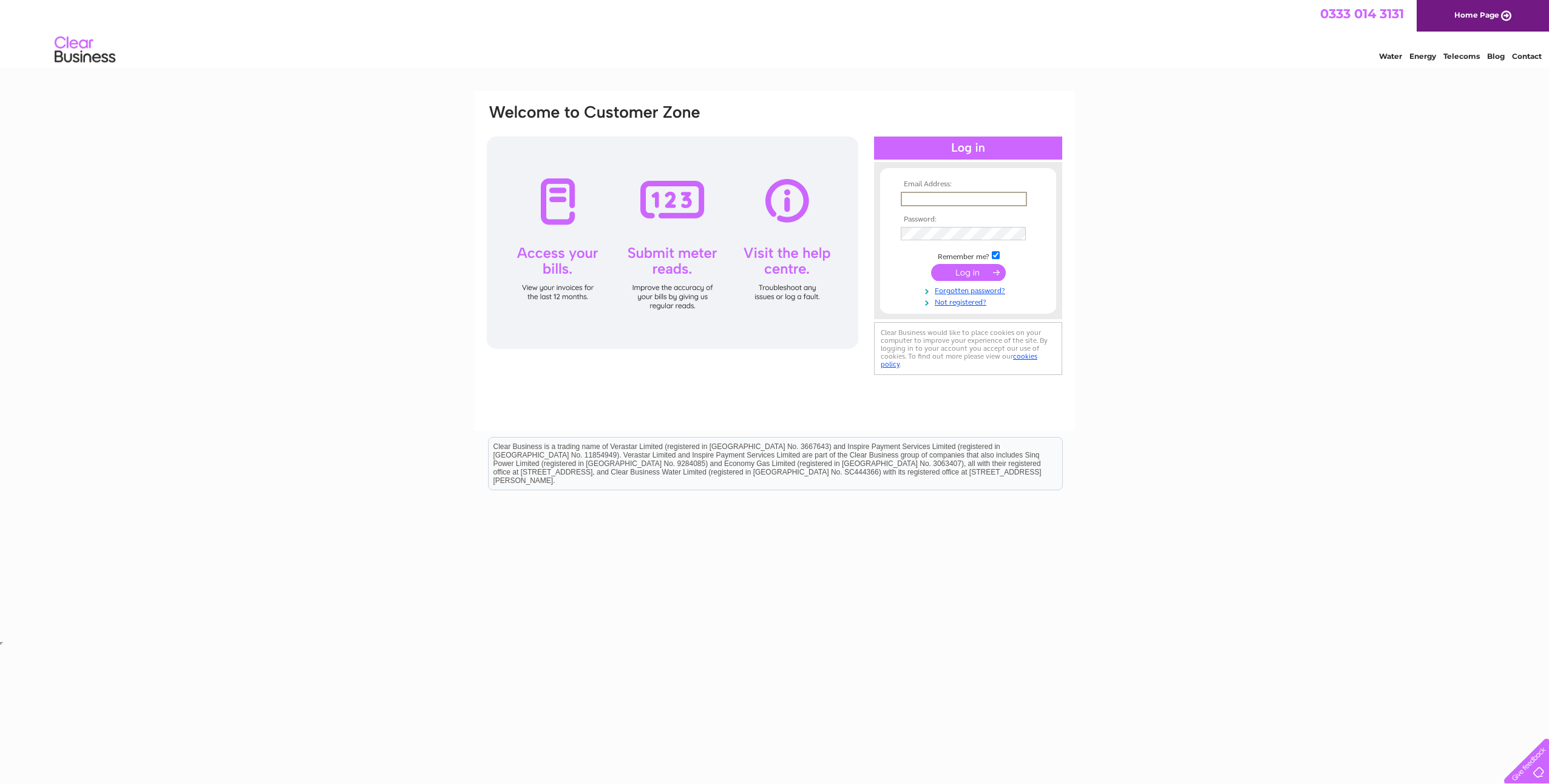
click at [967, 194] on input "text" at bounding box center [964, 199] width 126 height 15
type input "Dave.stonley@sgs.com"
click at [971, 271] on input "submit" at bounding box center [968, 271] width 75 height 17
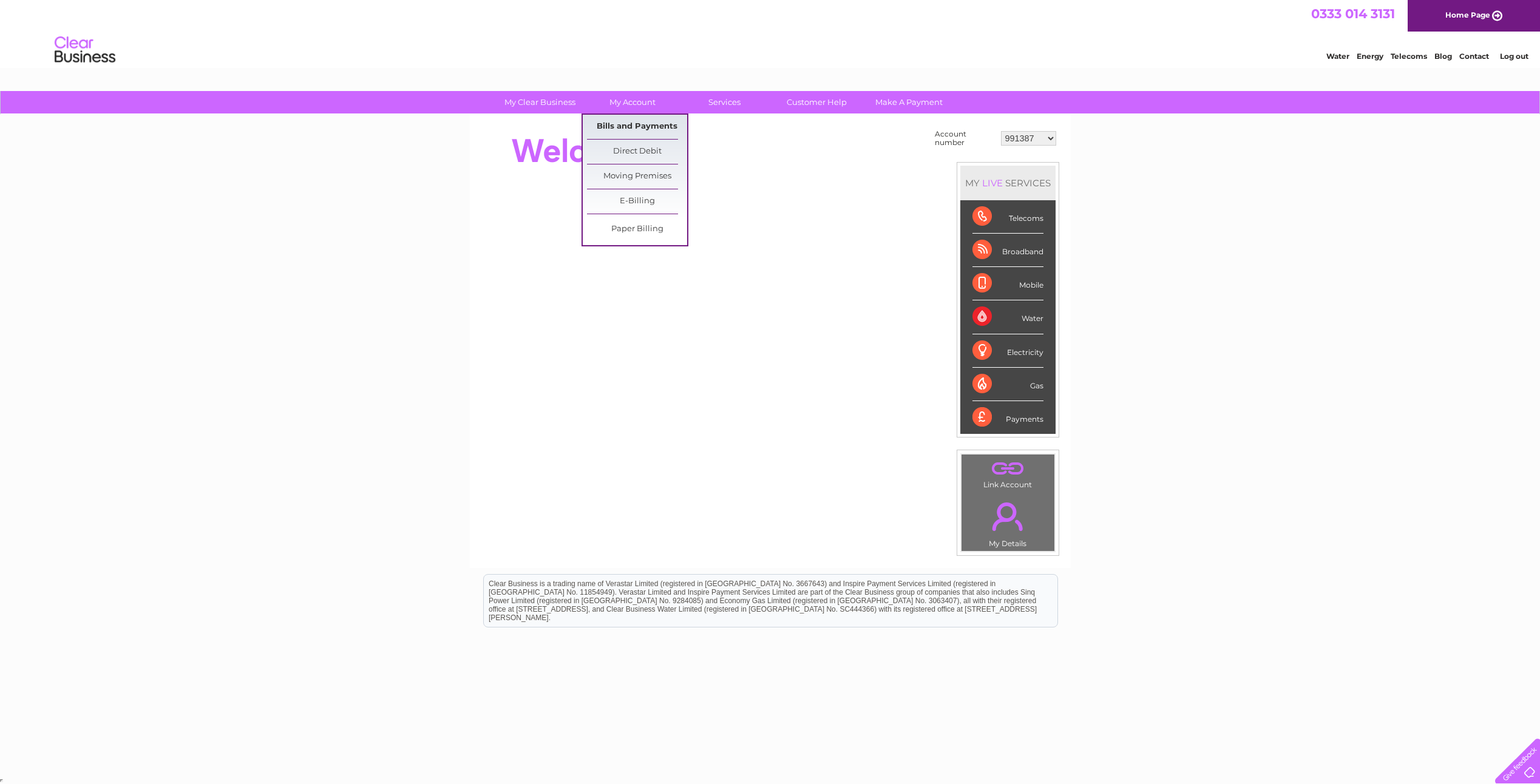
click at [622, 123] on link "Bills and Payments" at bounding box center [637, 127] width 100 height 24
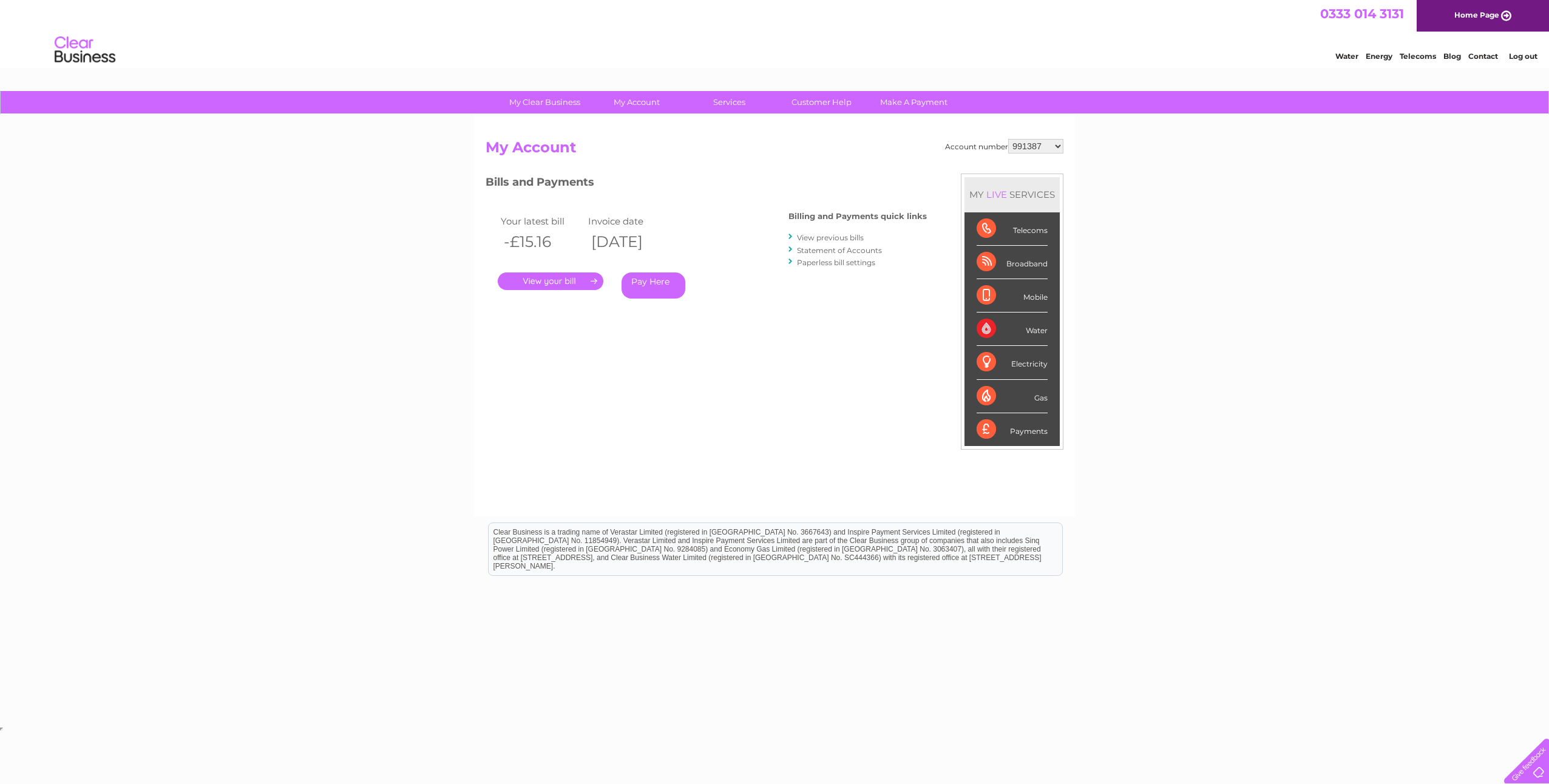
click at [559, 281] on link "." at bounding box center [550, 281] width 106 height 18
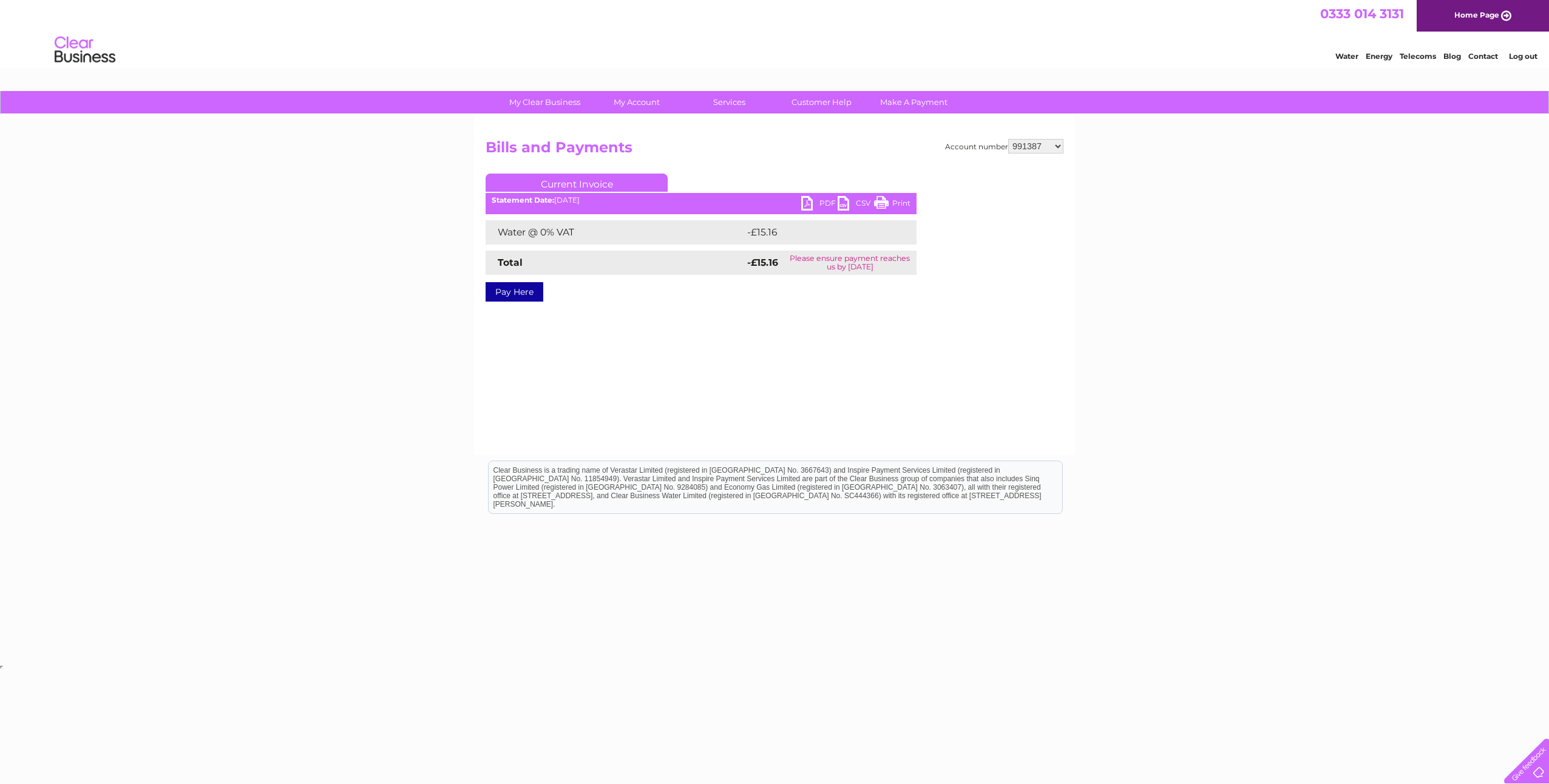
click at [810, 202] on link "PDF" at bounding box center [820, 204] width 37 height 18
click at [1061, 146] on select "991387 991391 991395 991398 991400 1150553 30301169 30301316" at bounding box center [1035, 146] width 55 height 15
select select "991391"
click at [1008, 139] on select "991387 991391 991395 991398 991400 1150553 30301169 30301316" at bounding box center [1035, 146] width 55 height 15
click at [1046, 145] on select "991387 991391 991395 991398 991400 1150553 30301169 30301316" at bounding box center [1035, 146] width 55 height 15
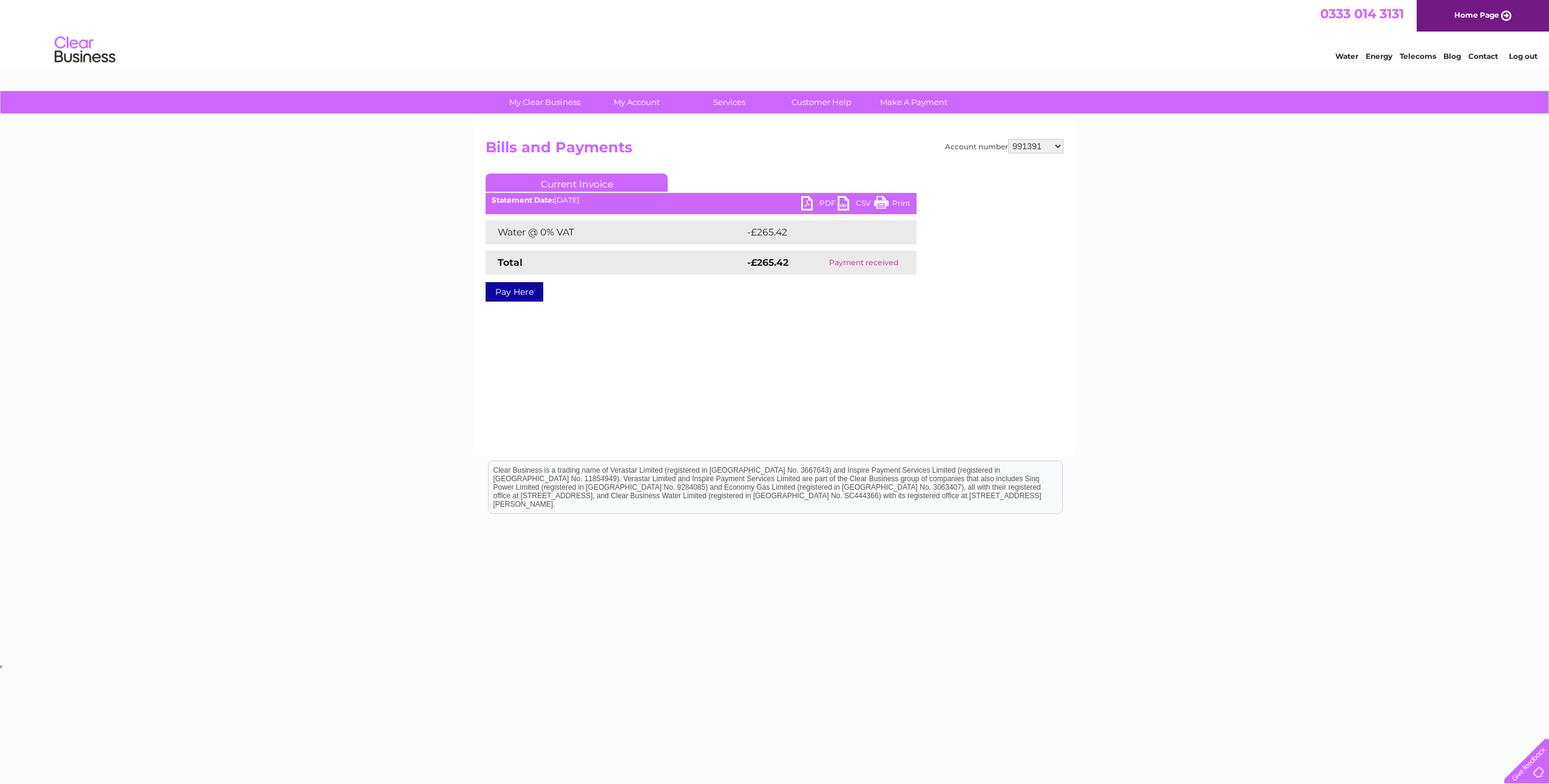
select select "991395"
click at [1008, 139] on select "991387 991391 991395 991398 991400 1150553 30301169 30301316" at bounding box center [1035, 146] width 55 height 15
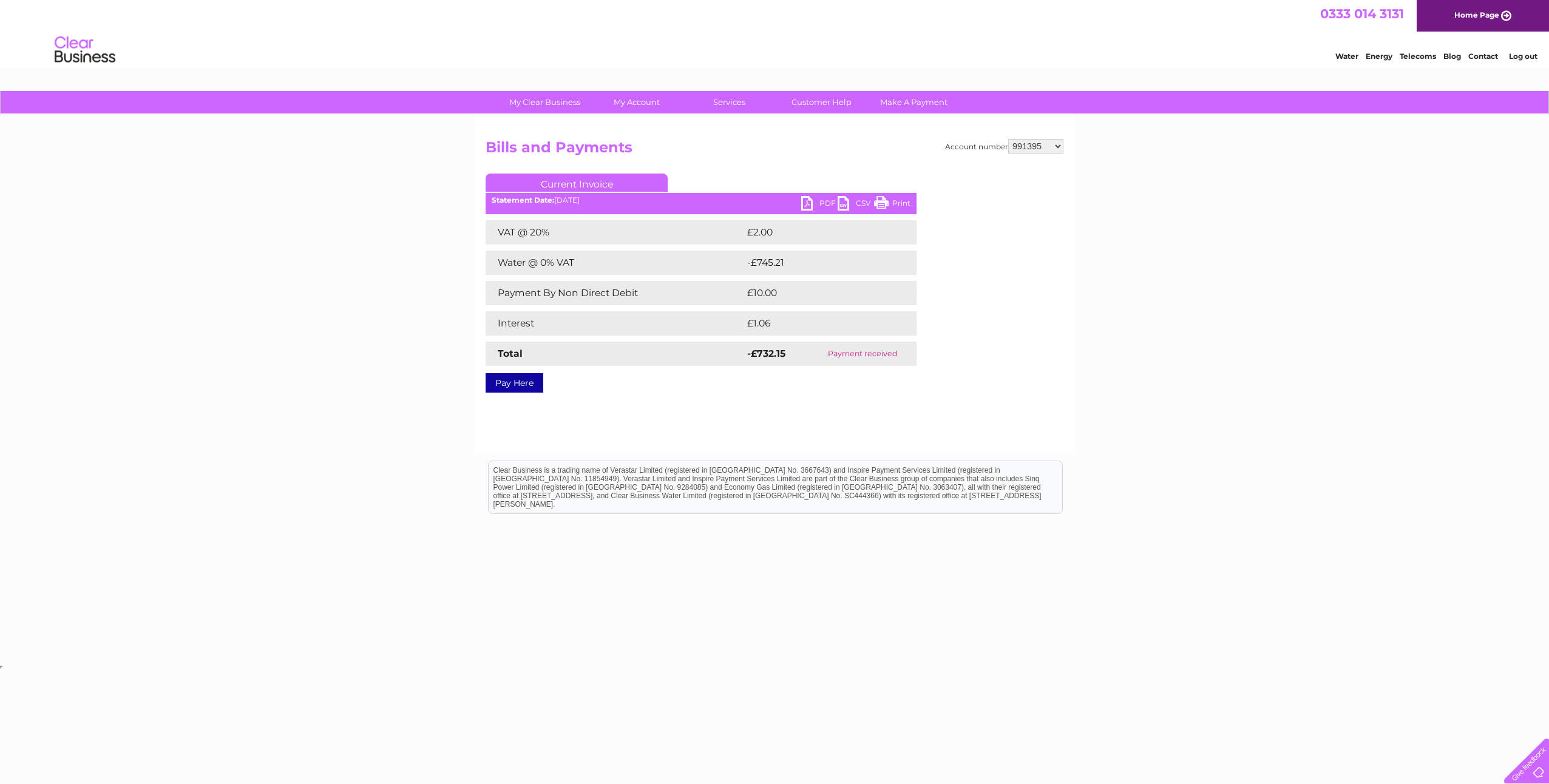
click at [1052, 145] on select "991387 991391 991395 991398 991400 1150553 30301169 30301316" at bounding box center [1035, 146] width 55 height 15
select select "991398"
click at [1008, 139] on select "991387 991391 991395 991398 991400 1150553 30301169 30301316" at bounding box center [1035, 146] width 55 height 15
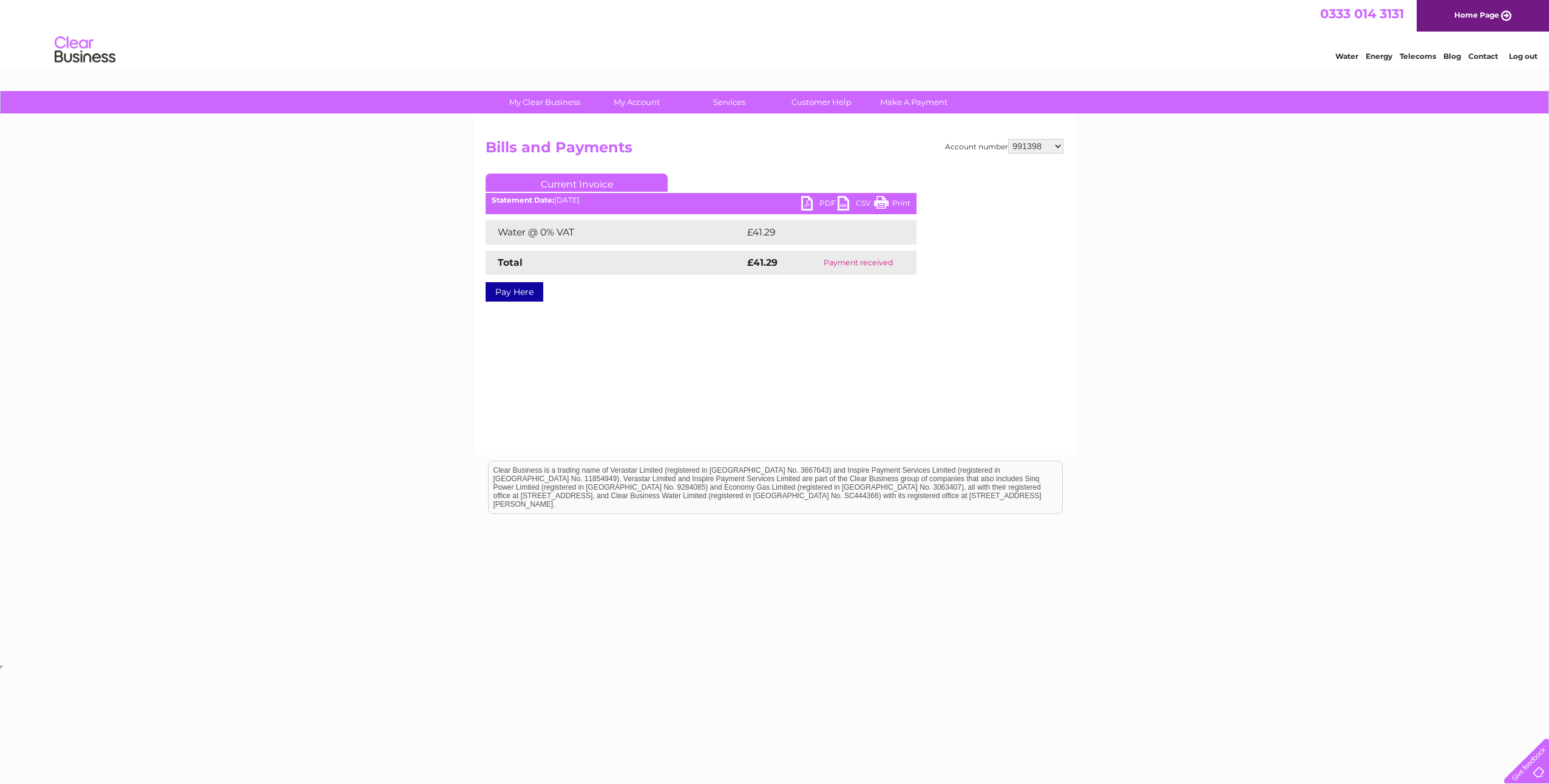
click at [1033, 147] on select "991387 991391 991395 991398 991400 1150553 30301169 30301316" at bounding box center [1035, 146] width 55 height 15
select select "991400"
click at [1008, 139] on select "991387 991391 991395 991398 991400 1150553 30301169 30301316" at bounding box center [1035, 146] width 55 height 15
click at [1057, 147] on select "991387 991391 991395 991398 991400 1150553 30301169 30301316" at bounding box center [1035, 146] width 55 height 15
select select "1150553"
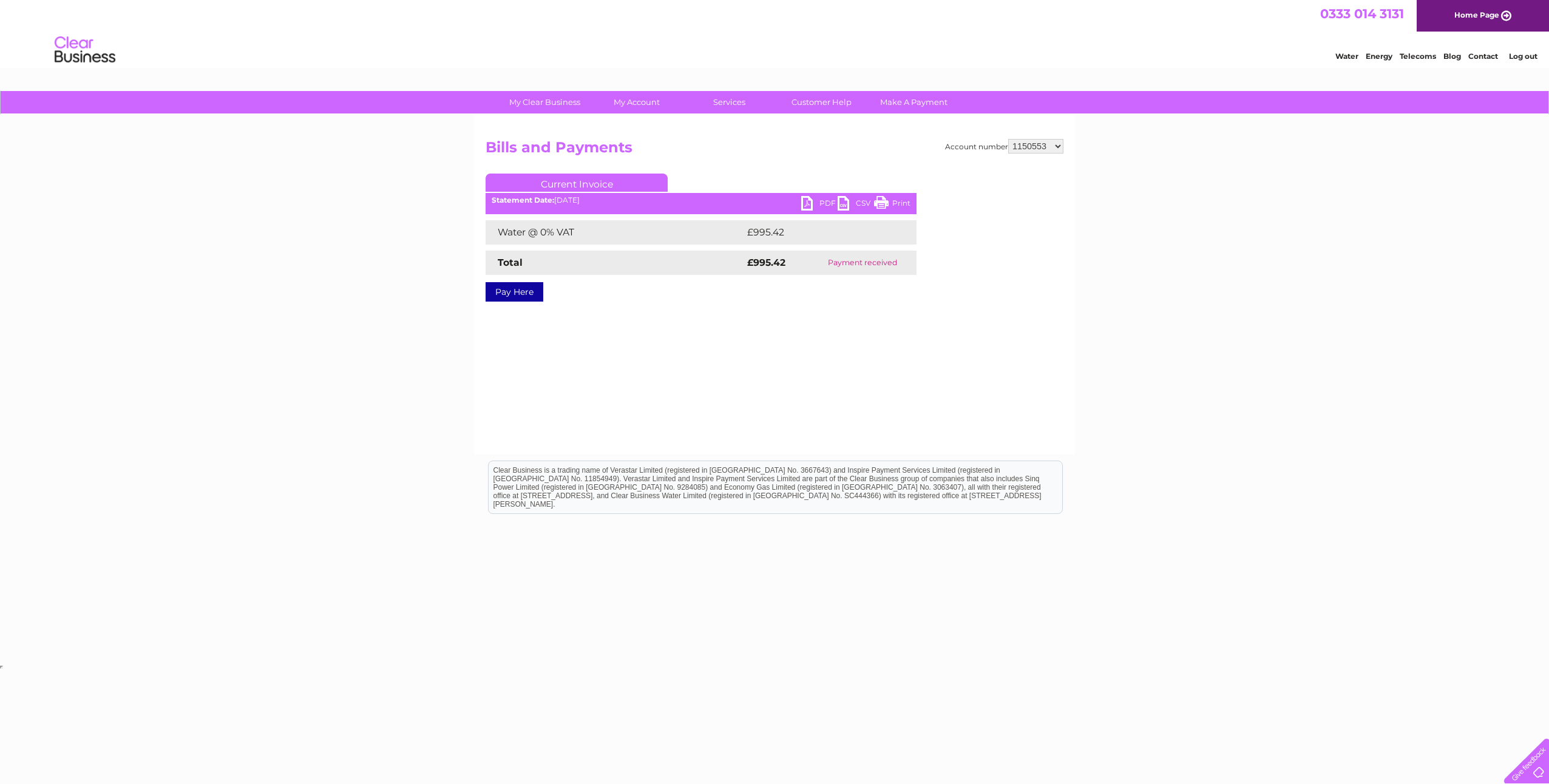
click at [1008, 139] on select "991387 991391 991395 991398 991400 1150553 30301169 30301316" at bounding box center [1035, 146] width 55 height 15
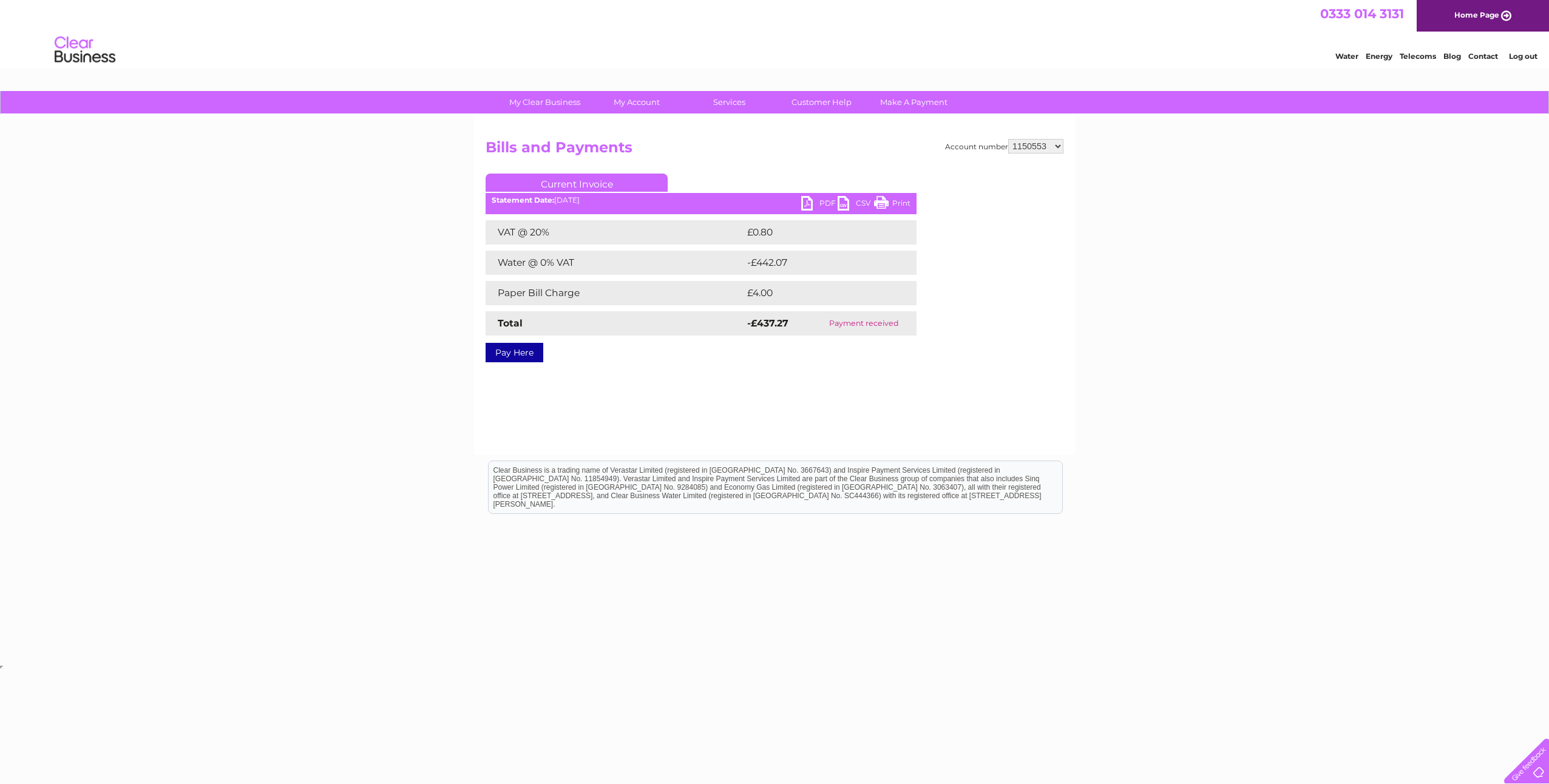
click at [1025, 146] on select "991387 991391 991395 991398 991400 1150553 30301169 30301316" at bounding box center [1035, 146] width 55 height 15
select select "30301169"
click at [1008, 139] on select "991387 991391 991395 991398 991400 1150553 30301169 30301316" at bounding box center [1035, 146] width 55 height 15
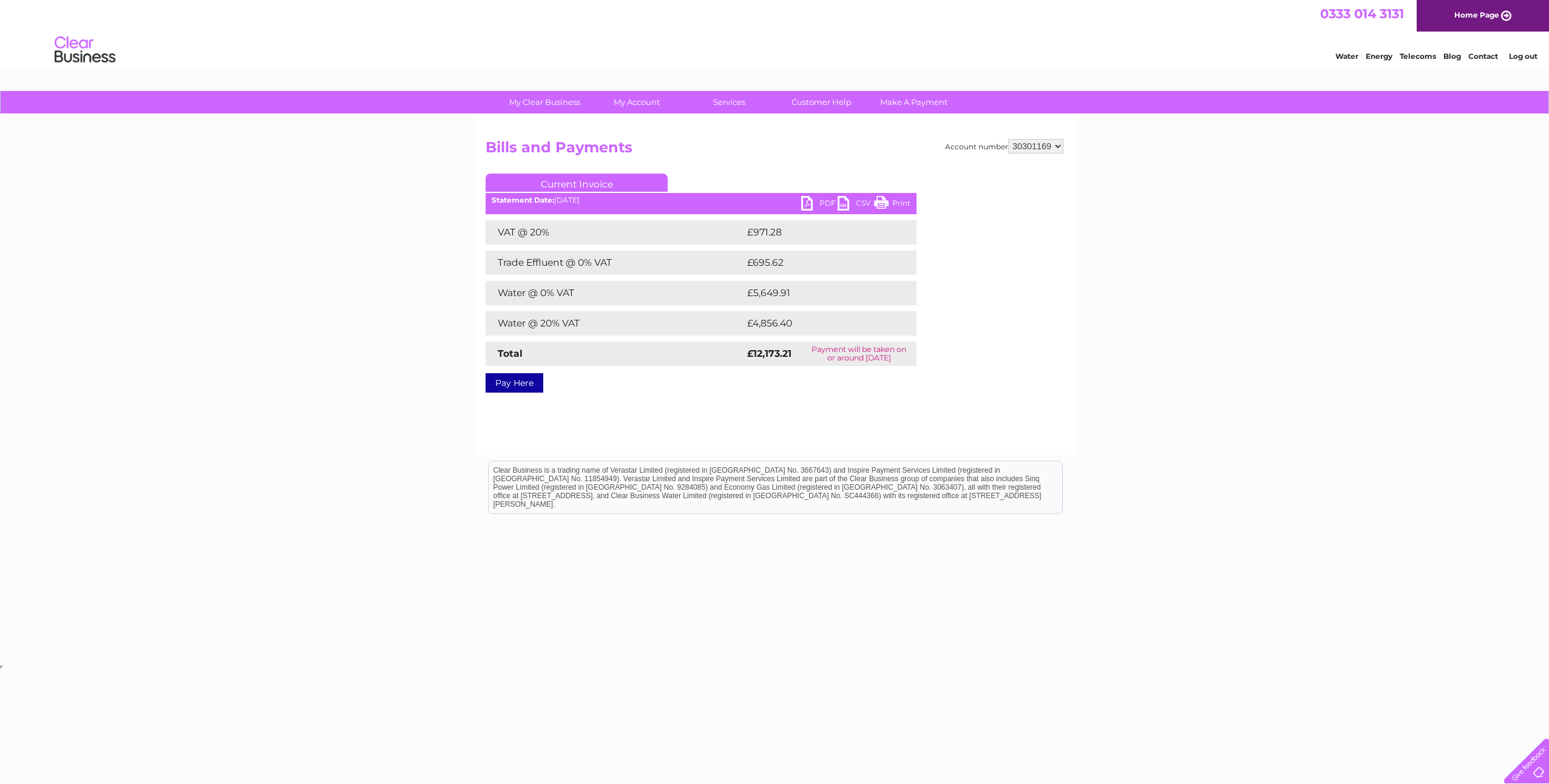
click at [815, 197] on link "PDF" at bounding box center [820, 204] width 37 height 18
click at [1037, 146] on select "991387 991391 991395 991398 991400 1150553 30301169 30301316" at bounding box center [1035, 146] width 55 height 15
select select "30301316"
click at [1008, 139] on select "991387 991391 991395 991398 991400 1150553 30301169 30301316" at bounding box center [1035, 146] width 55 height 15
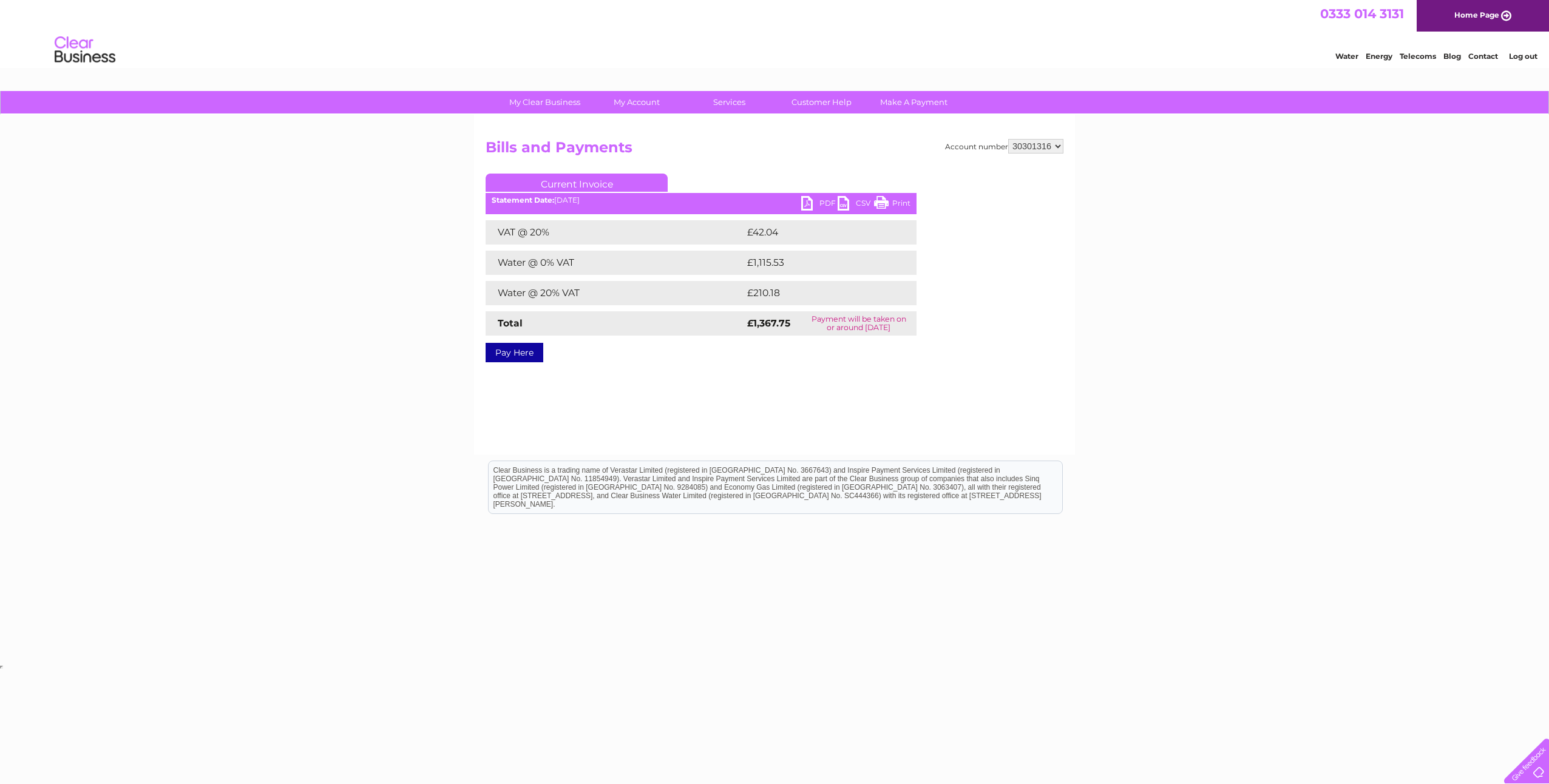
click at [822, 204] on link "PDF" at bounding box center [820, 204] width 37 height 18
drag, startPoint x: 1518, startPoint y: 56, endPoint x: 1503, endPoint y: 55, distance: 15.0
click at [1518, 56] on link "Log out" at bounding box center [1523, 56] width 28 height 9
